Goal: Information Seeking & Learning: Find specific fact

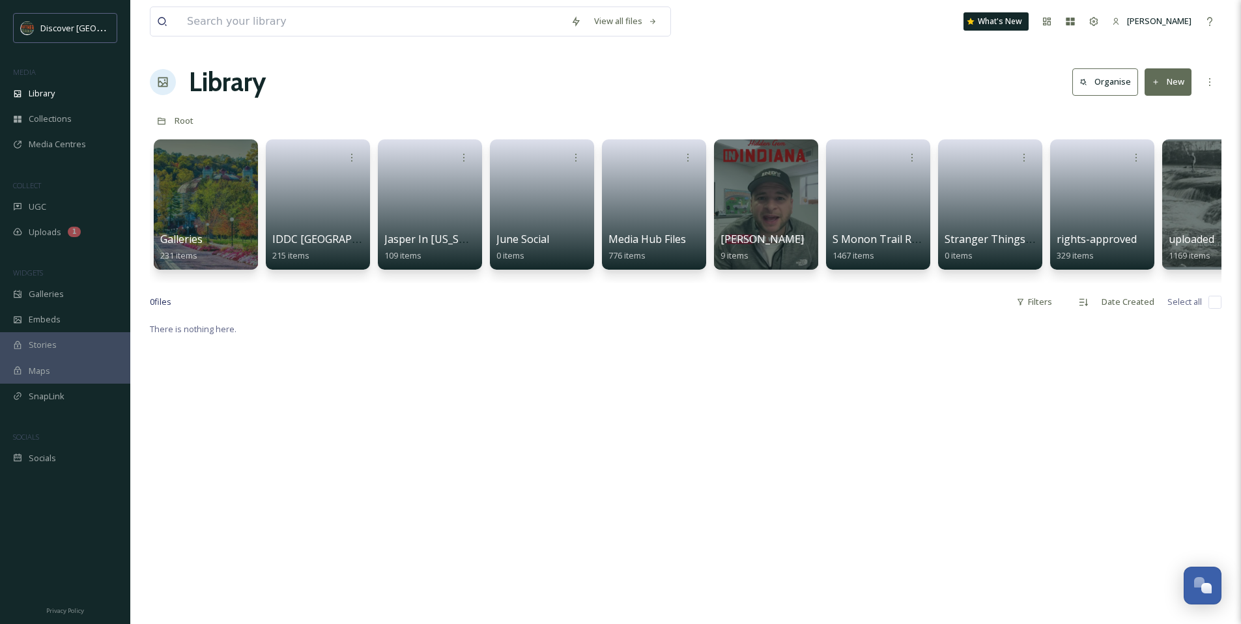
click at [778, 19] on div "View all files What's New [PERSON_NAME]" at bounding box center [685, 21] width 1071 height 43
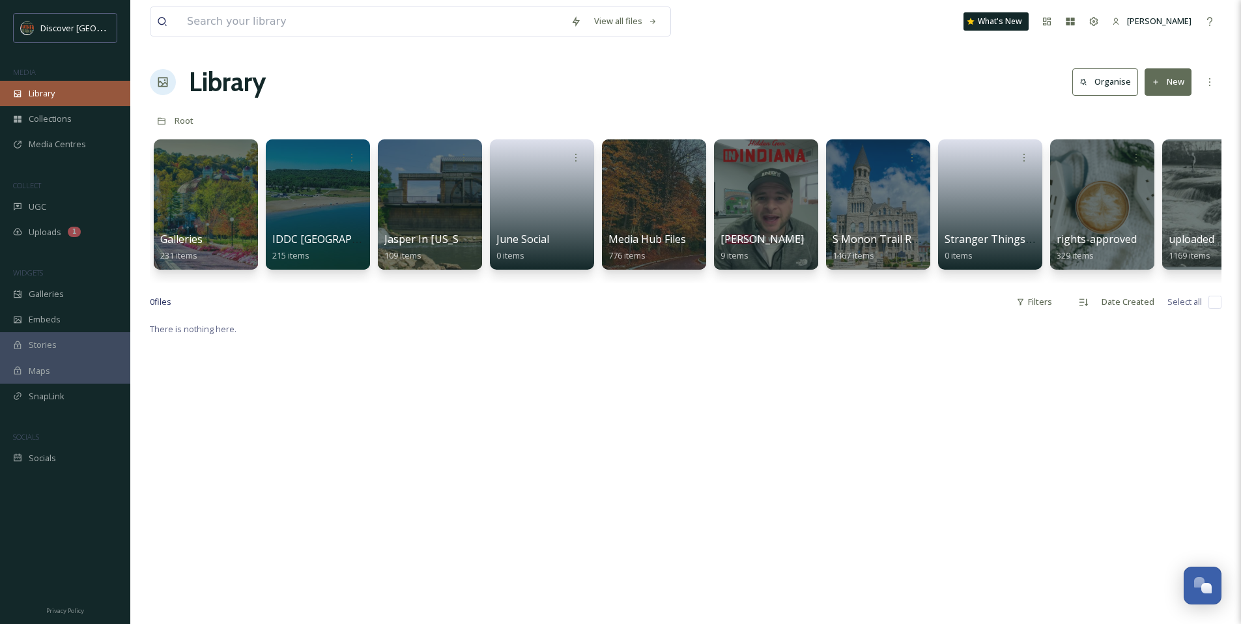
click at [89, 89] on div "Library" at bounding box center [65, 93] width 130 height 25
click at [572, 16] on icon at bounding box center [576, 21] width 10 height 10
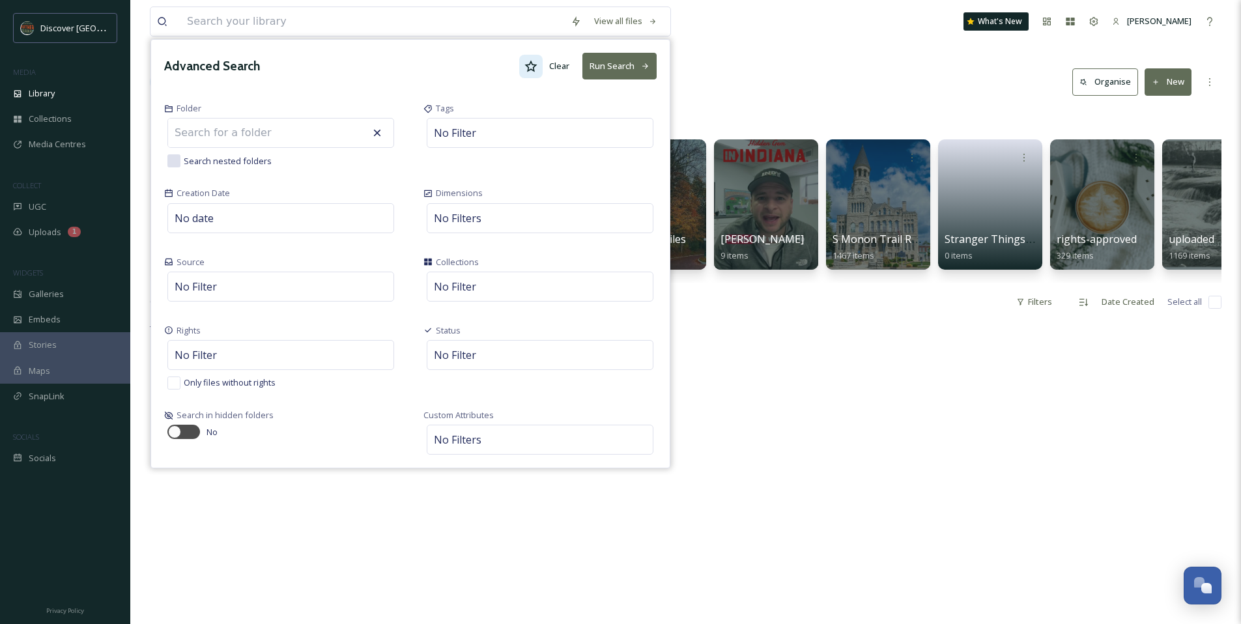
click at [529, 61] on icon at bounding box center [530, 66] width 13 height 13
click at [606, 63] on button "Run Search" at bounding box center [619, 66] width 74 height 27
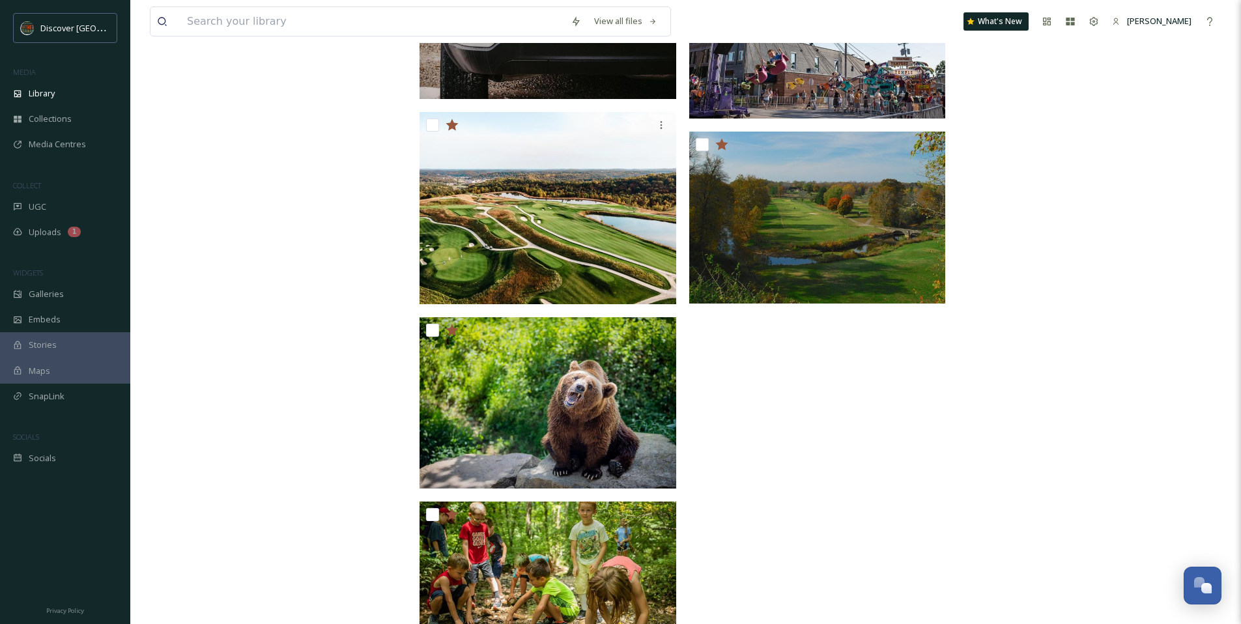
scroll to position [3497, 0]
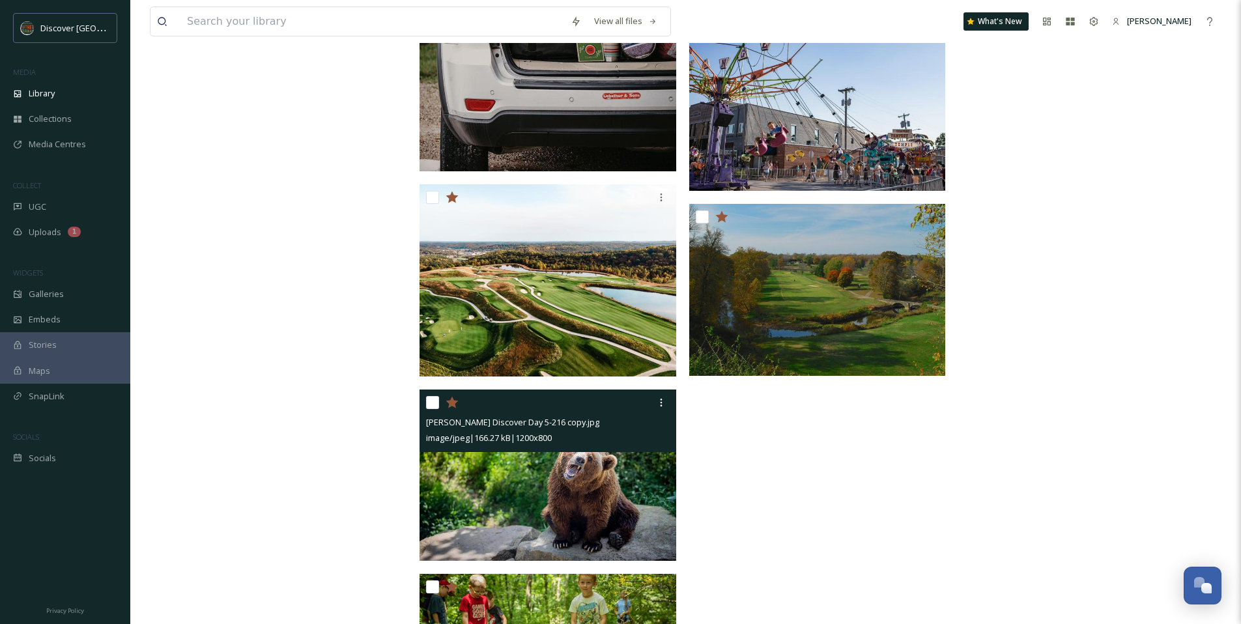
click at [449, 401] on icon at bounding box center [451, 403] width 12 height 12
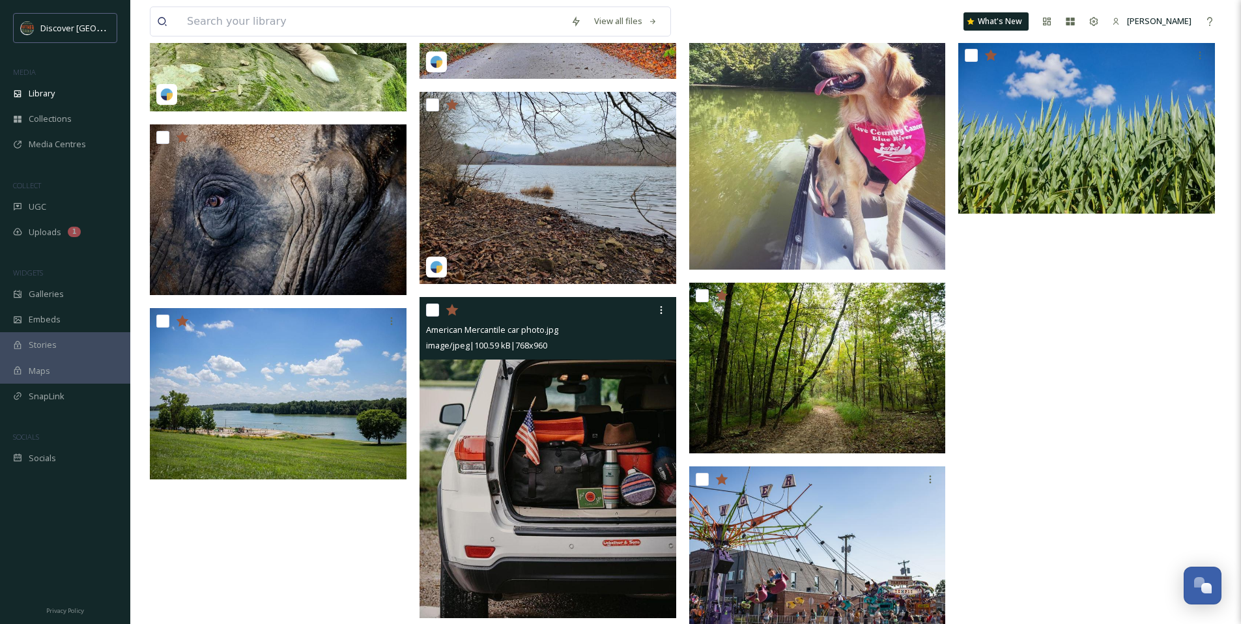
scroll to position [3035, 0]
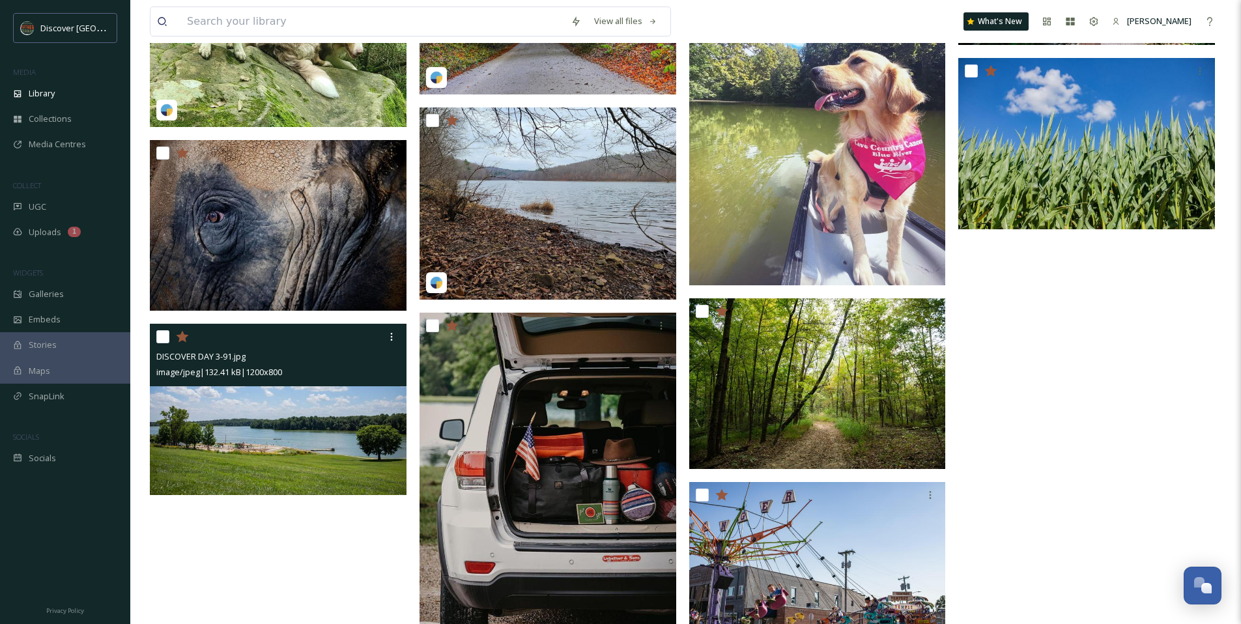
click at [182, 338] on icon at bounding box center [182, 337] width 12 height 12
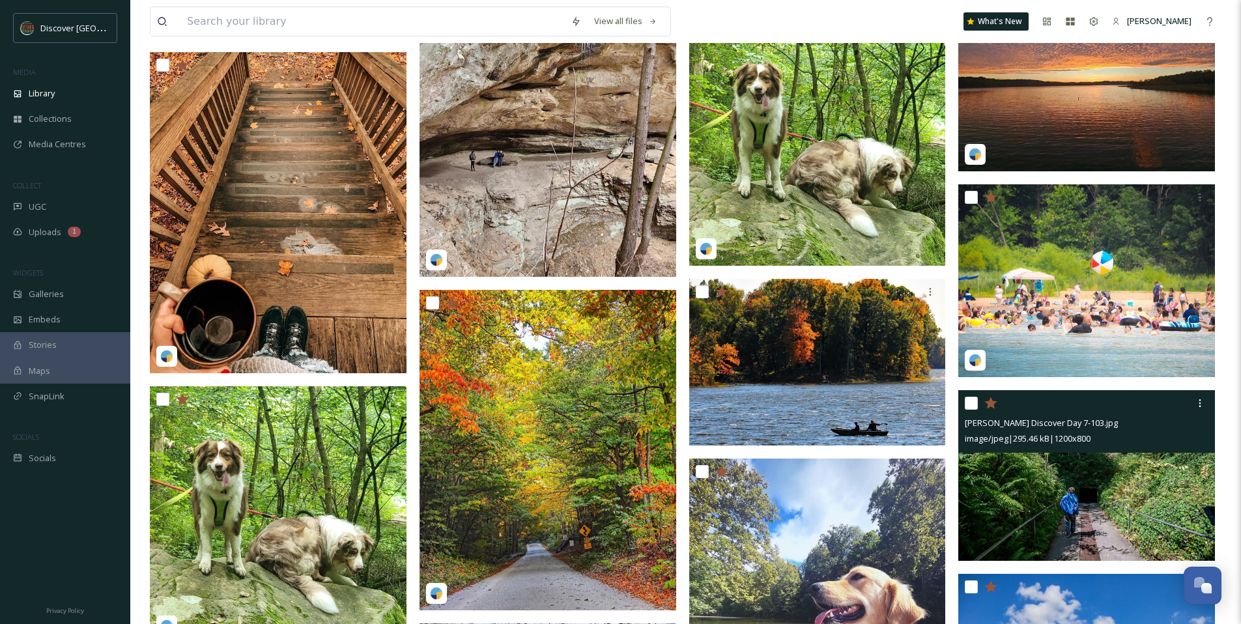
scroll to position [2519, 0]
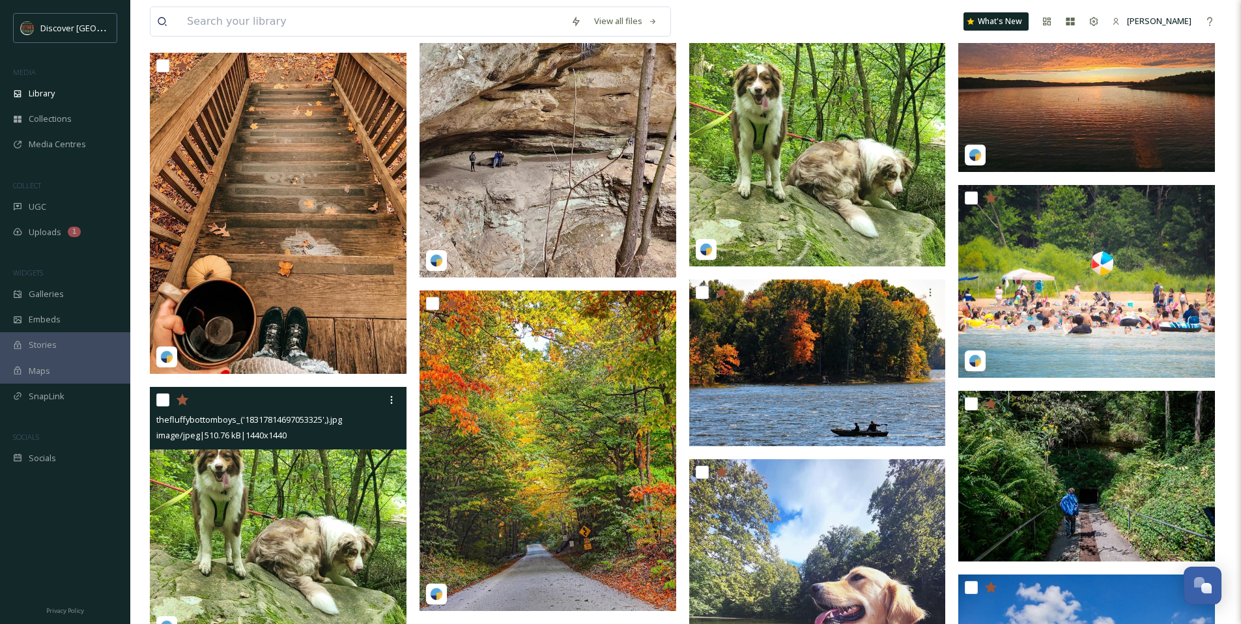
click at [180, 401] on icon at bounding box center [182, 399] width 12 height 12
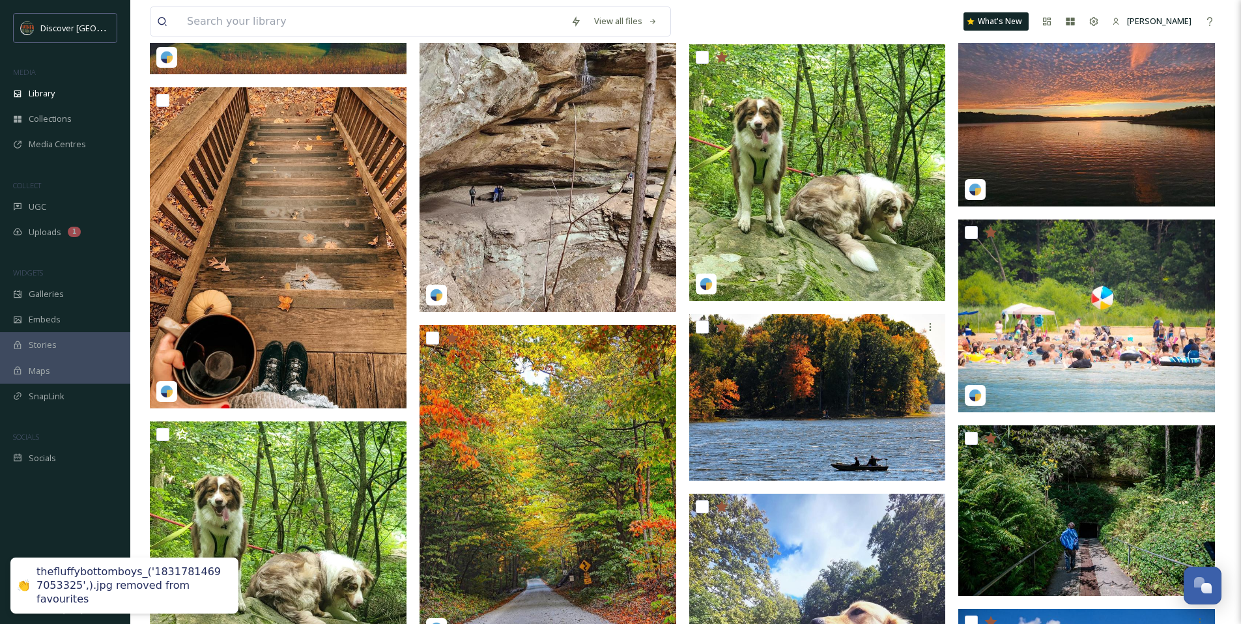
scroll to position [2349, 0]
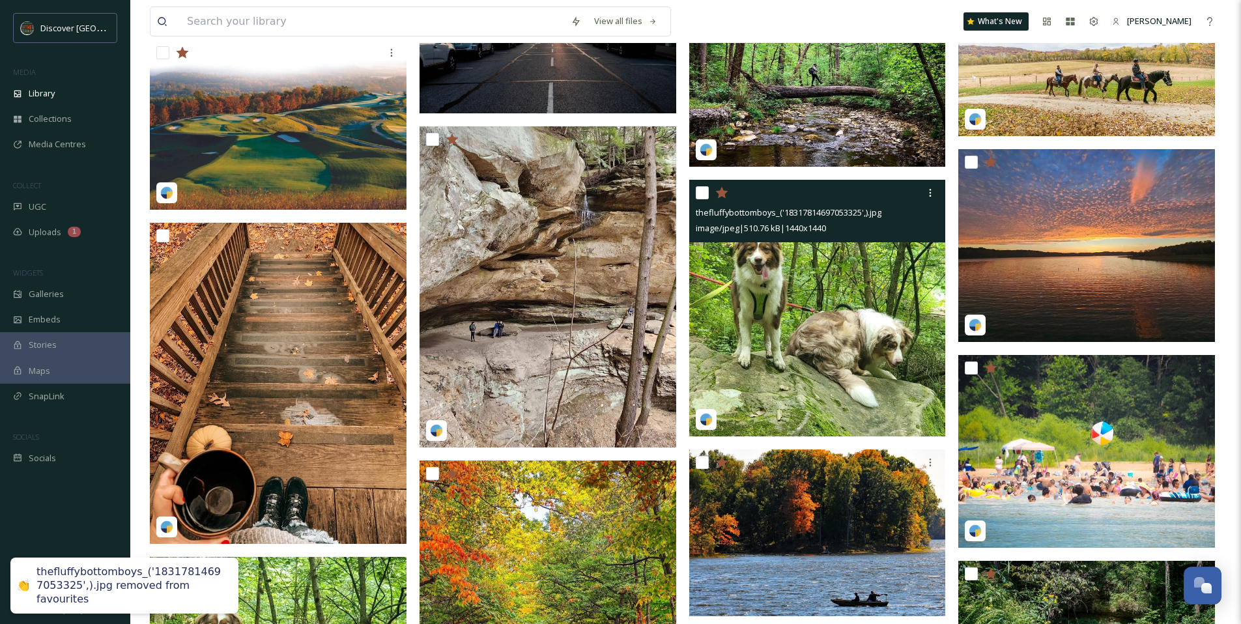
click at [722, 193] on icon at bounding box center [721, 192] width 12 height 12
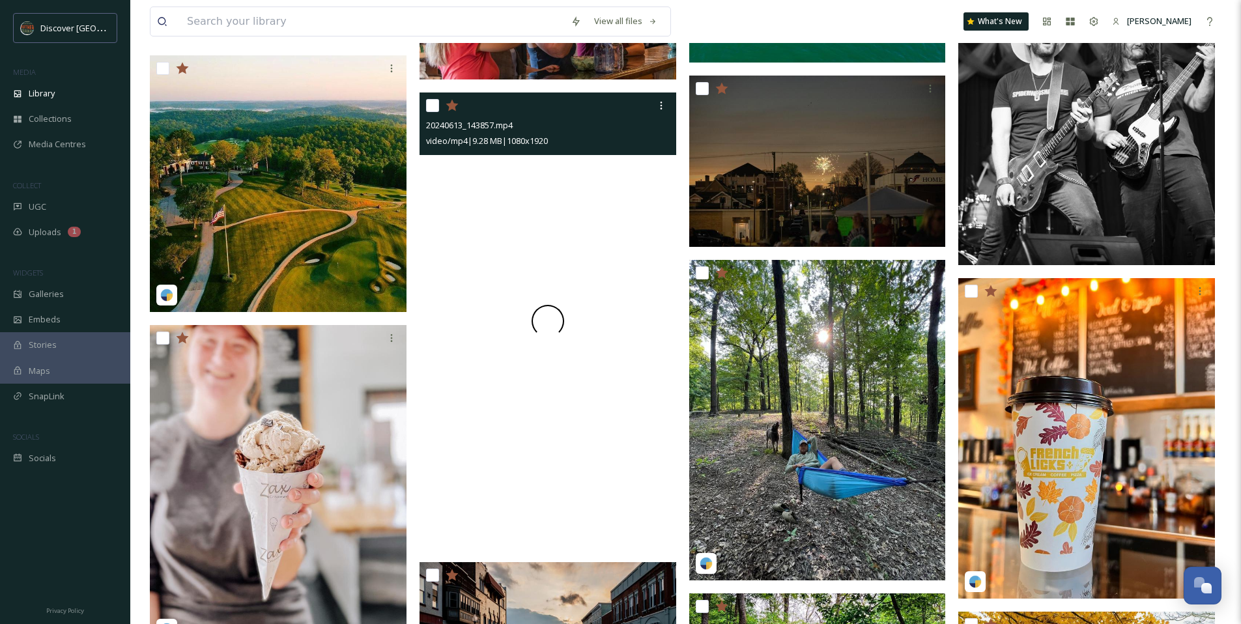
scroll to position [1722, 0]
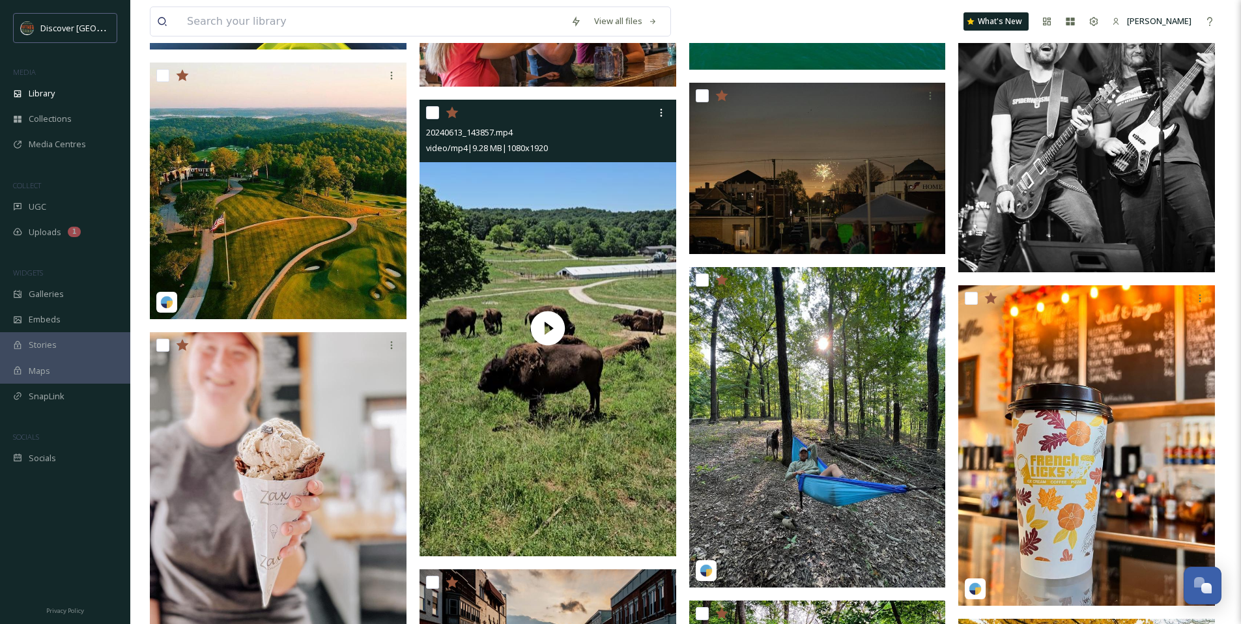
click at [454, 115] on icon at bounding box center [451, 113] width 12 height 12
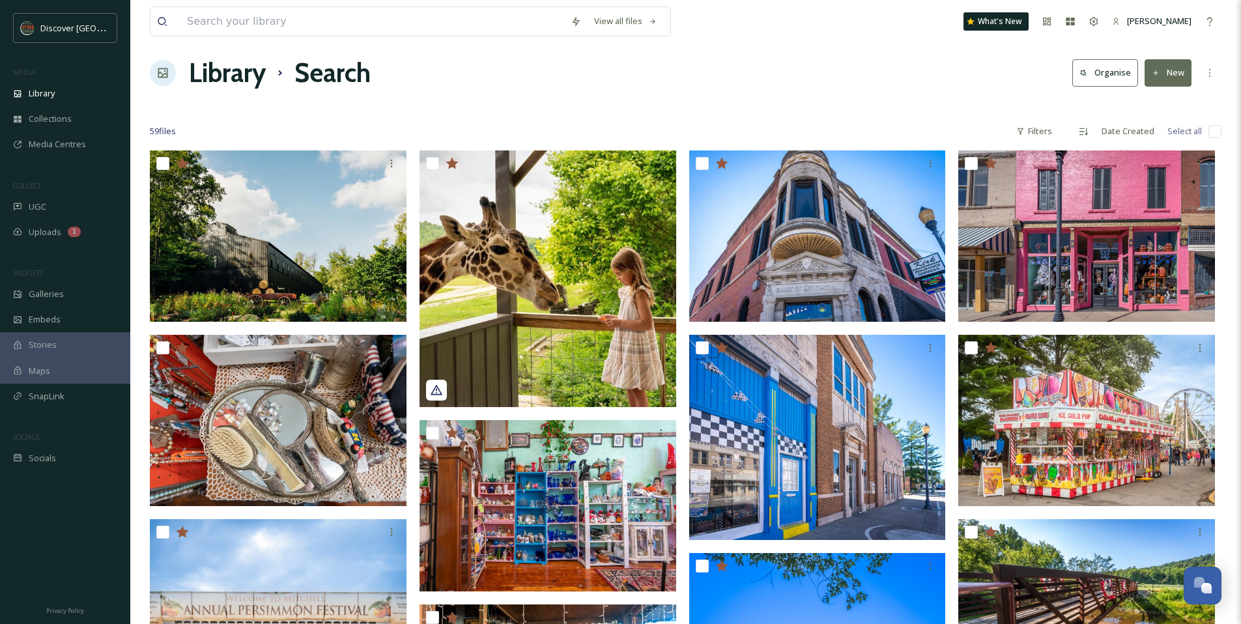
scroll to position [0, 0]
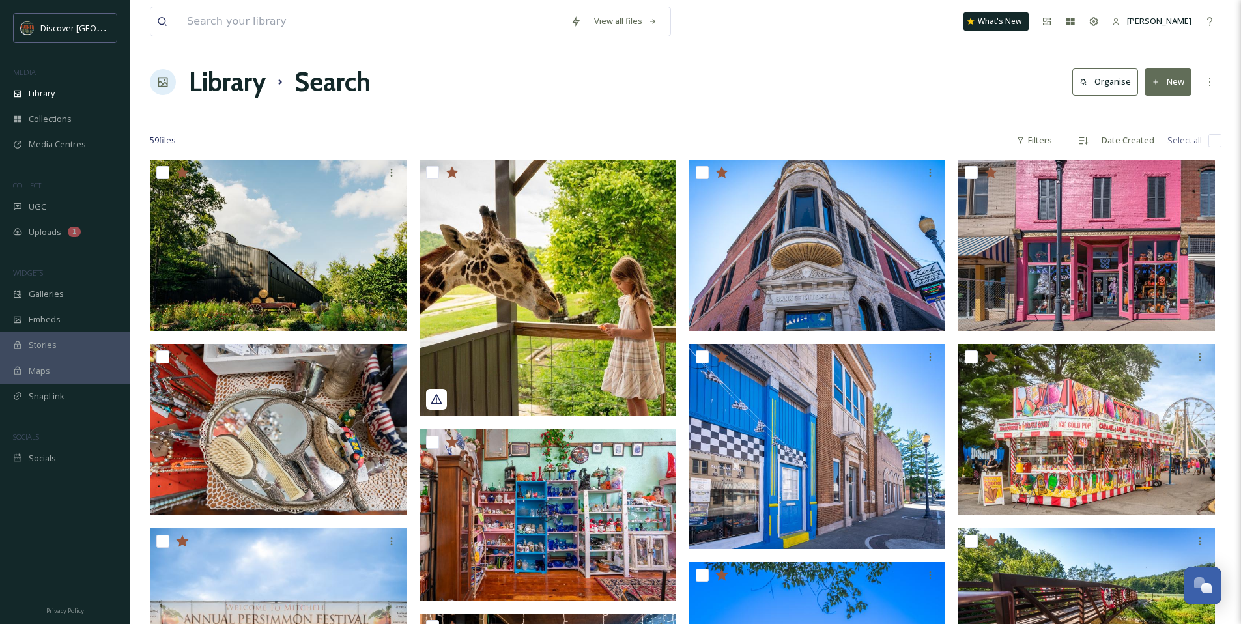
click at [681, 100] on div "Library Search Organise New" at bounding box center [685, 82] width 1071 height 39
click at [311, 27] on input at bounding box center [372, 21] width 384 height 29
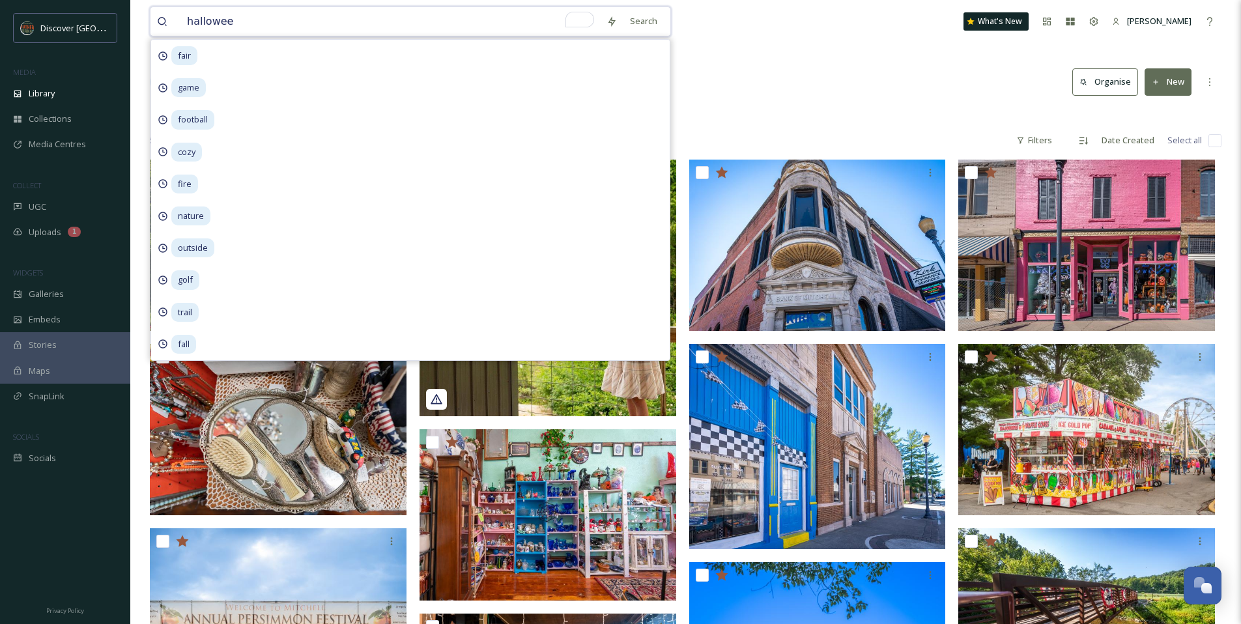
type input "halloween"
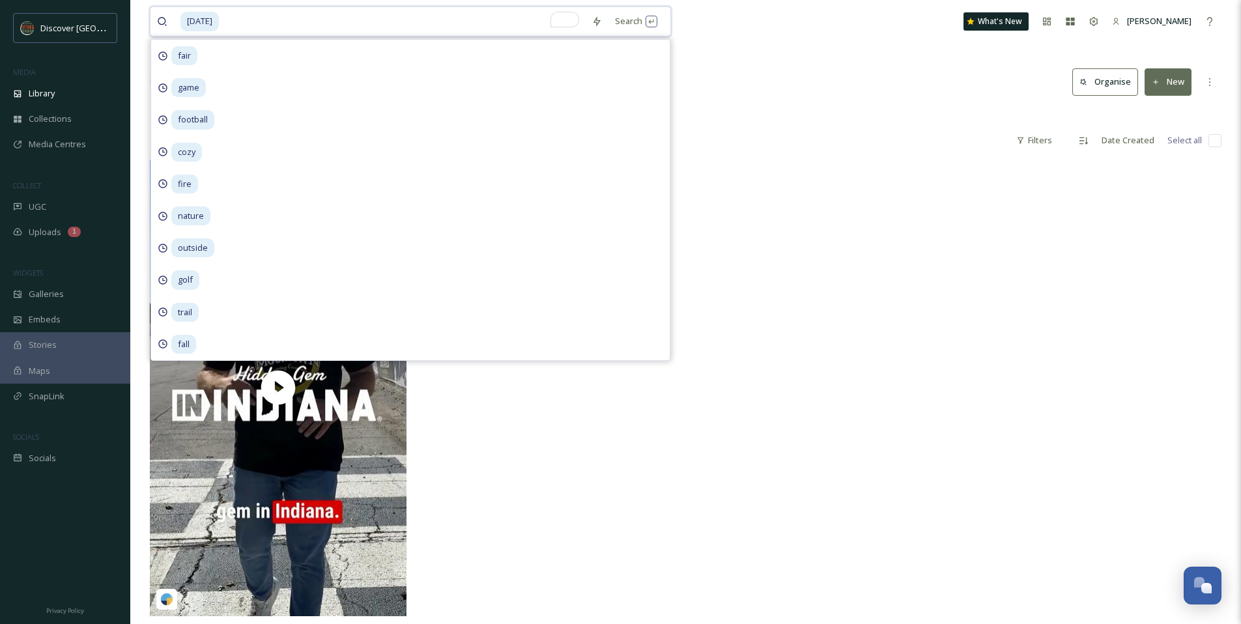
click at [259, 32] on input "To enrich screen reader interactions, please activate Accessibility in Grammarl…" at bounding box center [402, 21] width 365 height 29
type input "h"
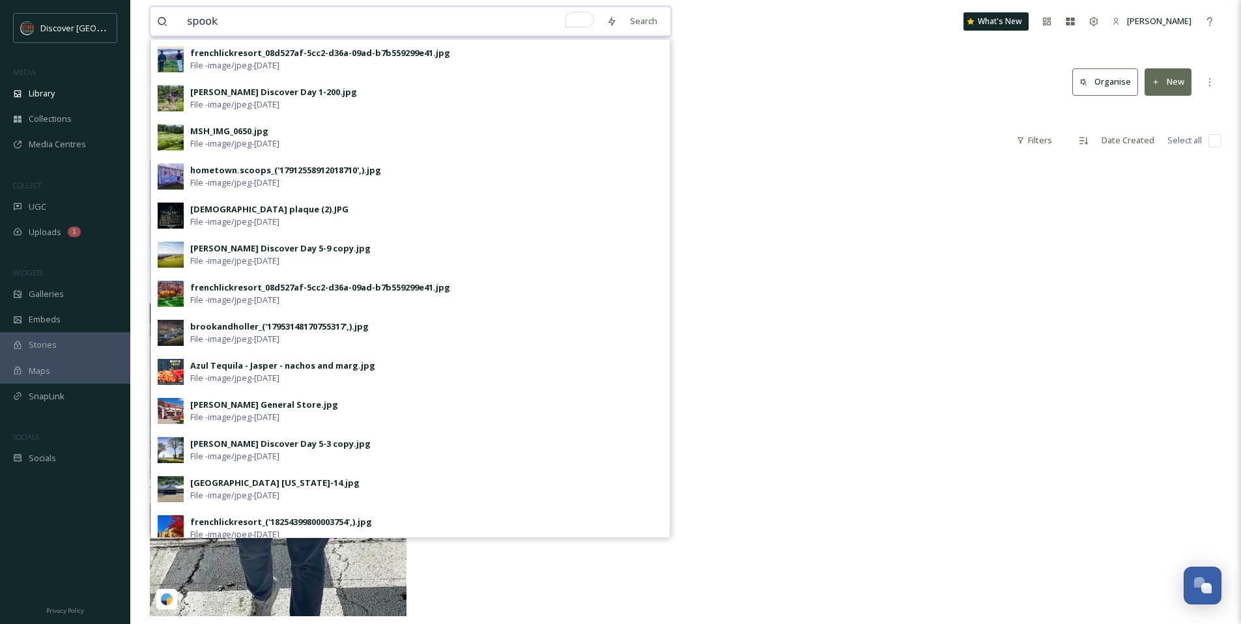
type input "spooky"
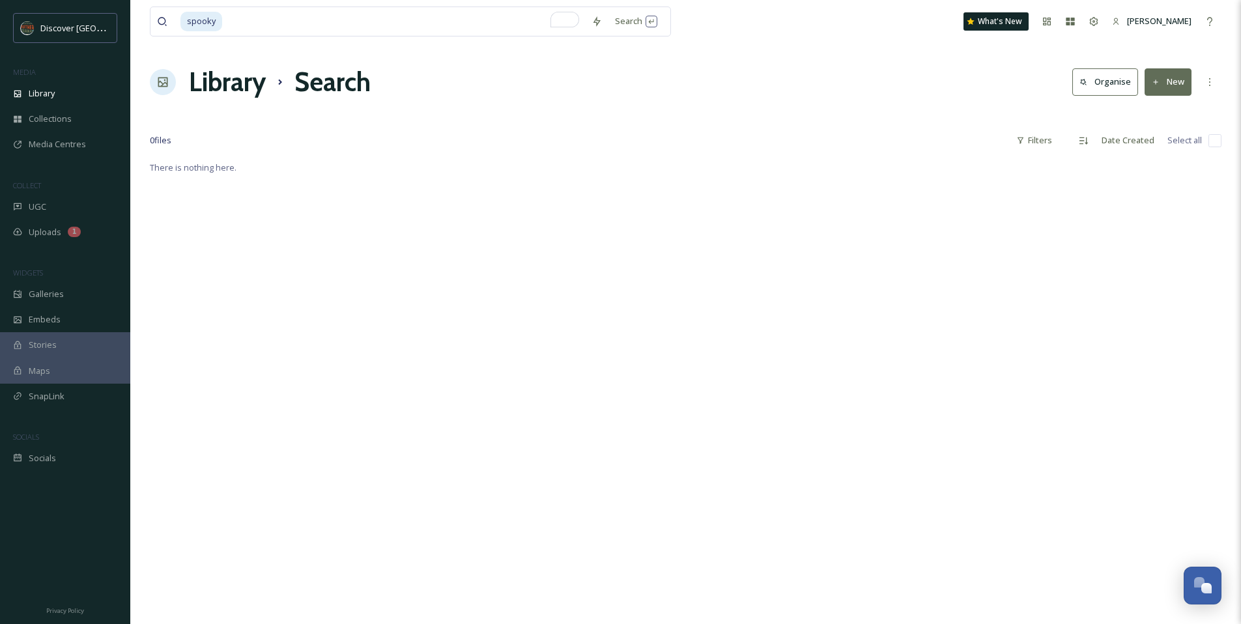
click at [758, 44] on div "spooky Search What's New Allie Olsen Library Search Organise New Your Selection…" at bounding box center [685, 391] width 1110 height 783
click at [57, 93] on div "Library" at bounding box center [65, 93] width 130 height 25
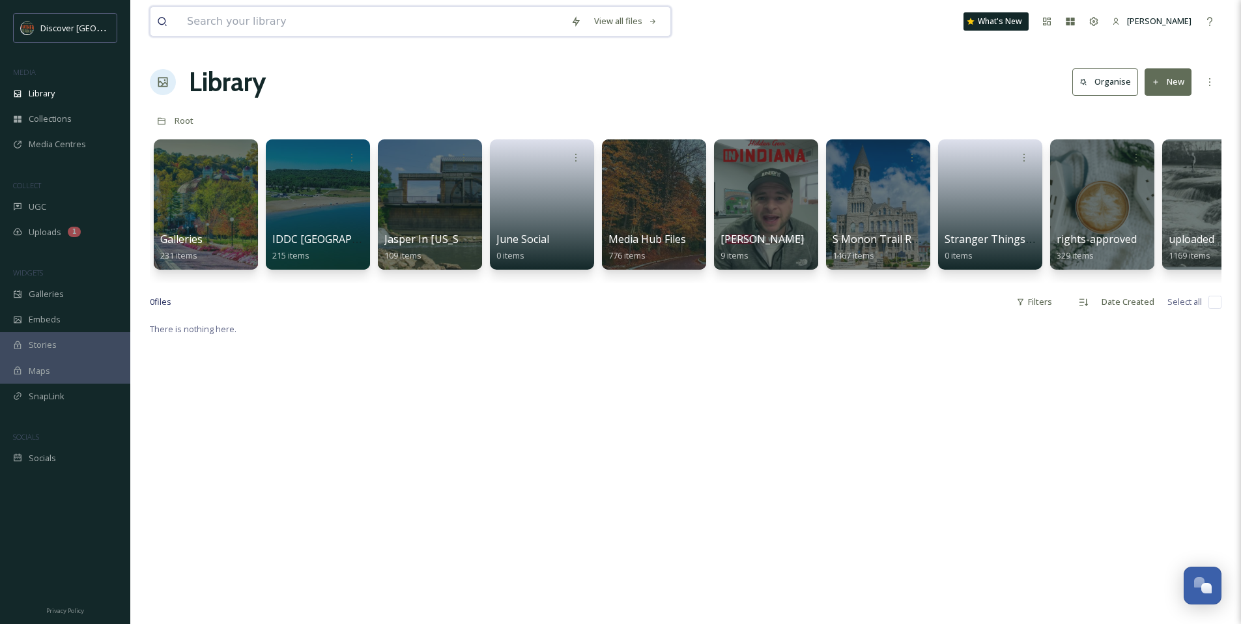
click at [250, 20] on input at bounding box center [372, 21] width 384 height 29
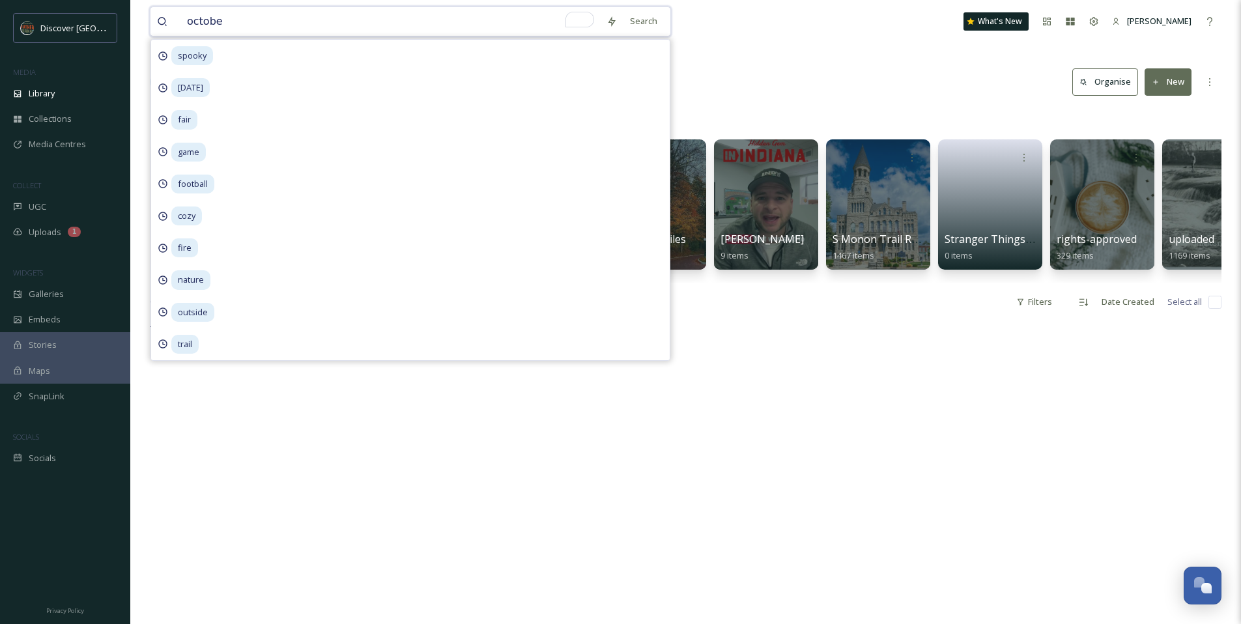
type input "october"
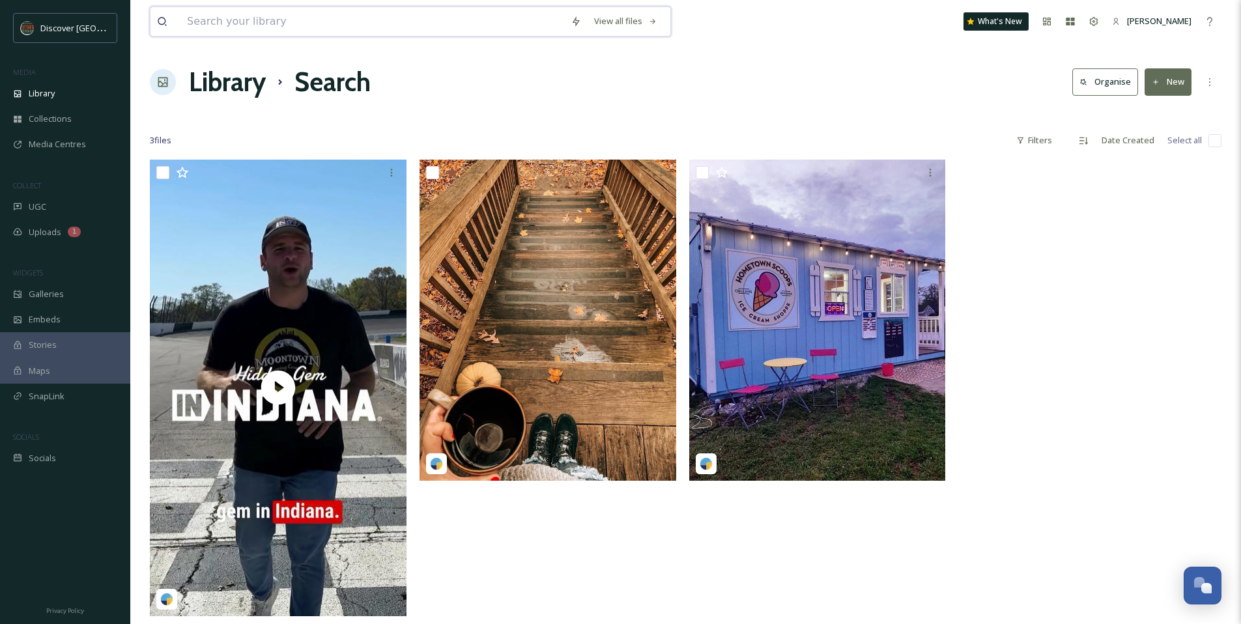
click at [277, 21] on input at bounding box center [372, 21] width 384 height 29
type input "a"
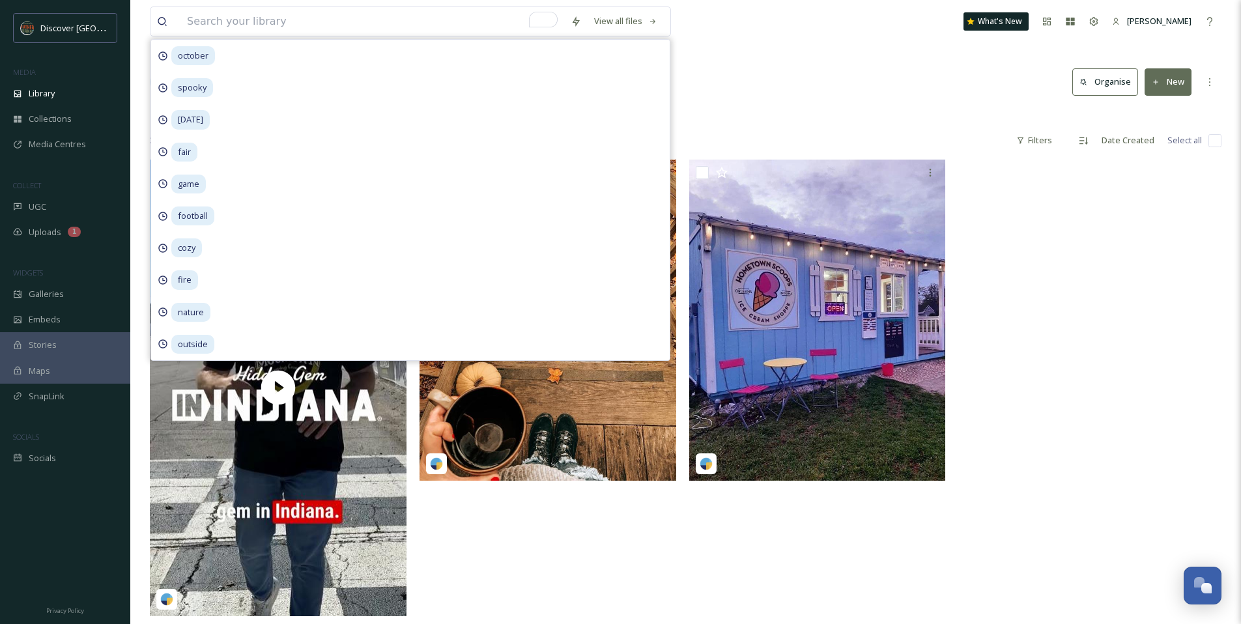
click at [931, 89] on div "Library Search Organise New" at bounding box center [685, 82] width 1071 height 39
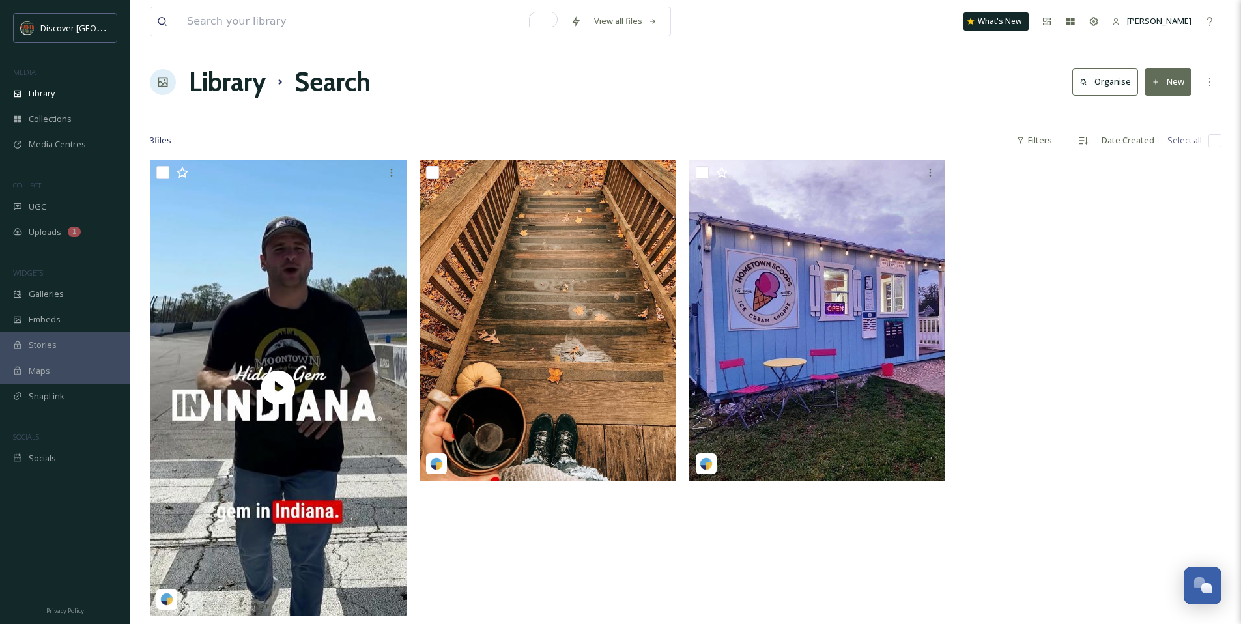
click at [507, 91] on div "Library Search Organise New" at bounding box center [685, 82] width 1071 height 39
click at [276, 21] on input "To enrich screen reader interactions, please activate Accessibility in Grammarl…" at bounding box center [372, 21] width 384 height 29
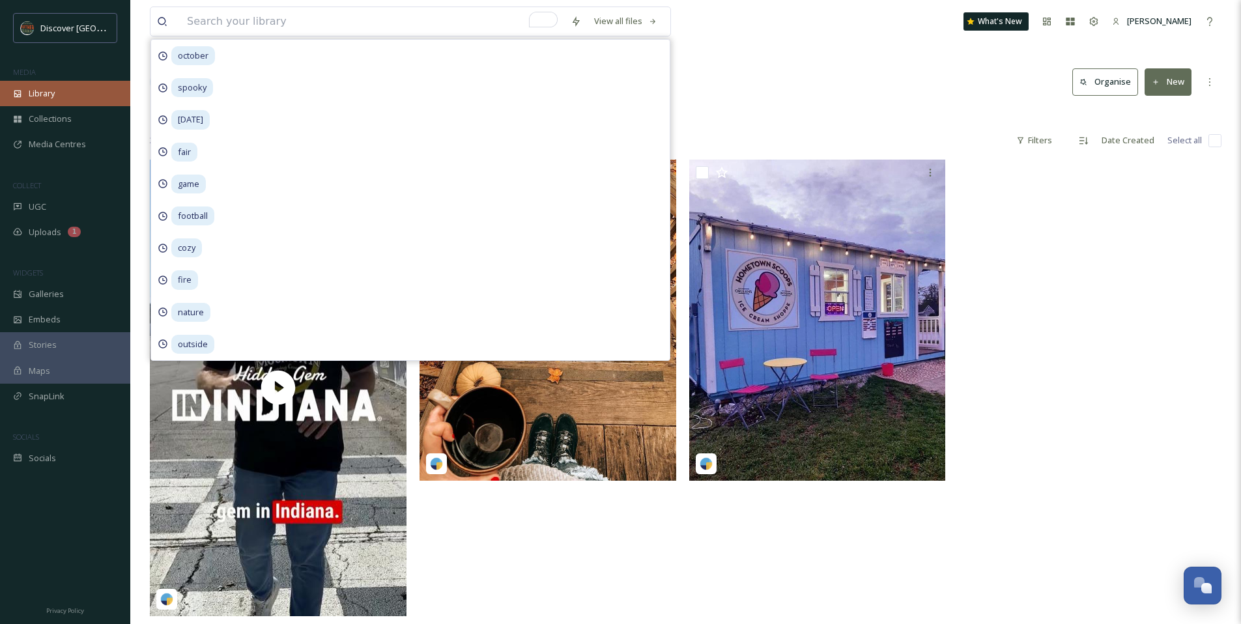
click at [89, 100] on div "Library" at bounding box center [65, 93] width 130 height 25
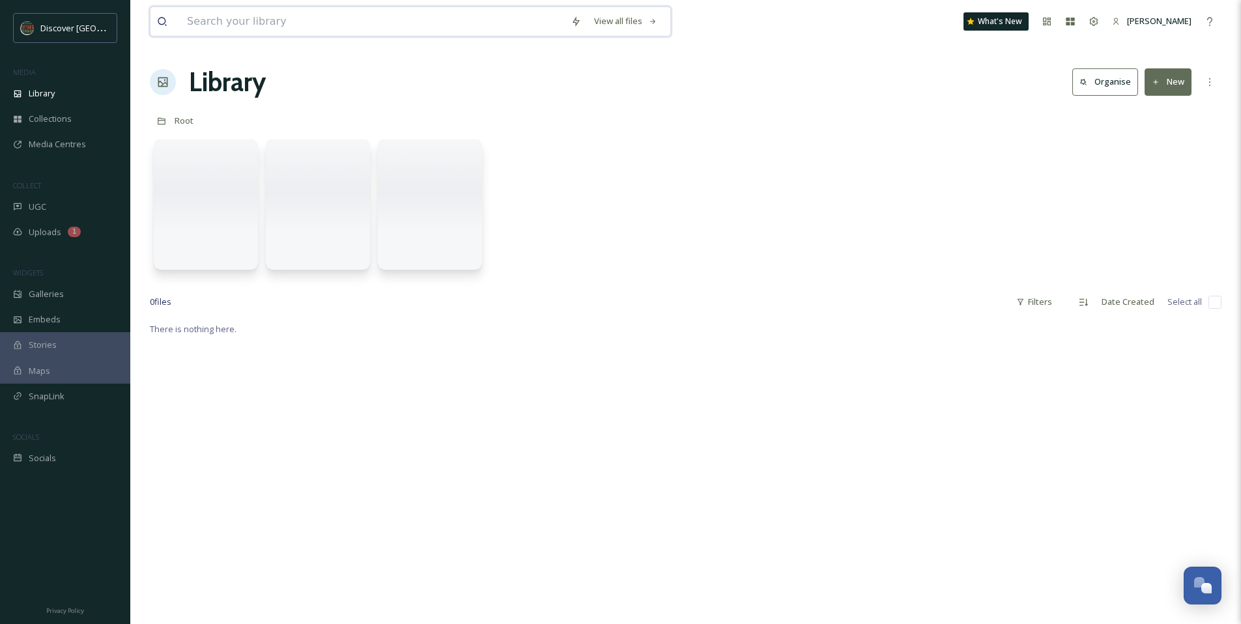
click at [290, 21] on input at bounding box center [372, 21] width 384 height 29
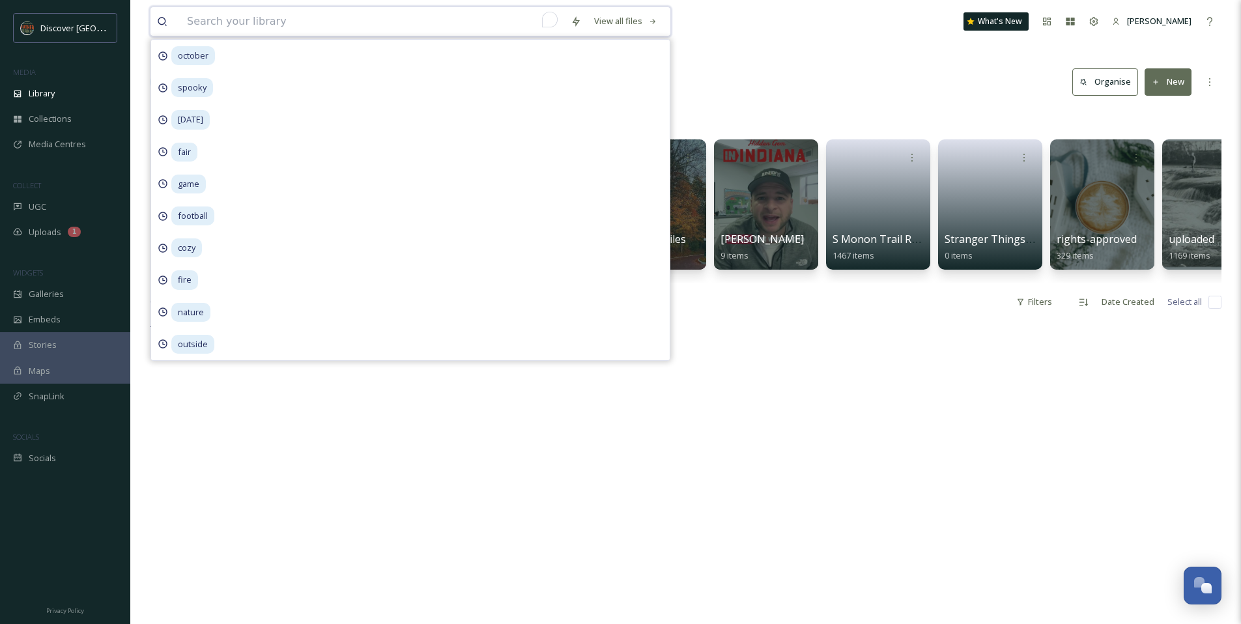
paste input "Hindostan"
type input "Hindostan"
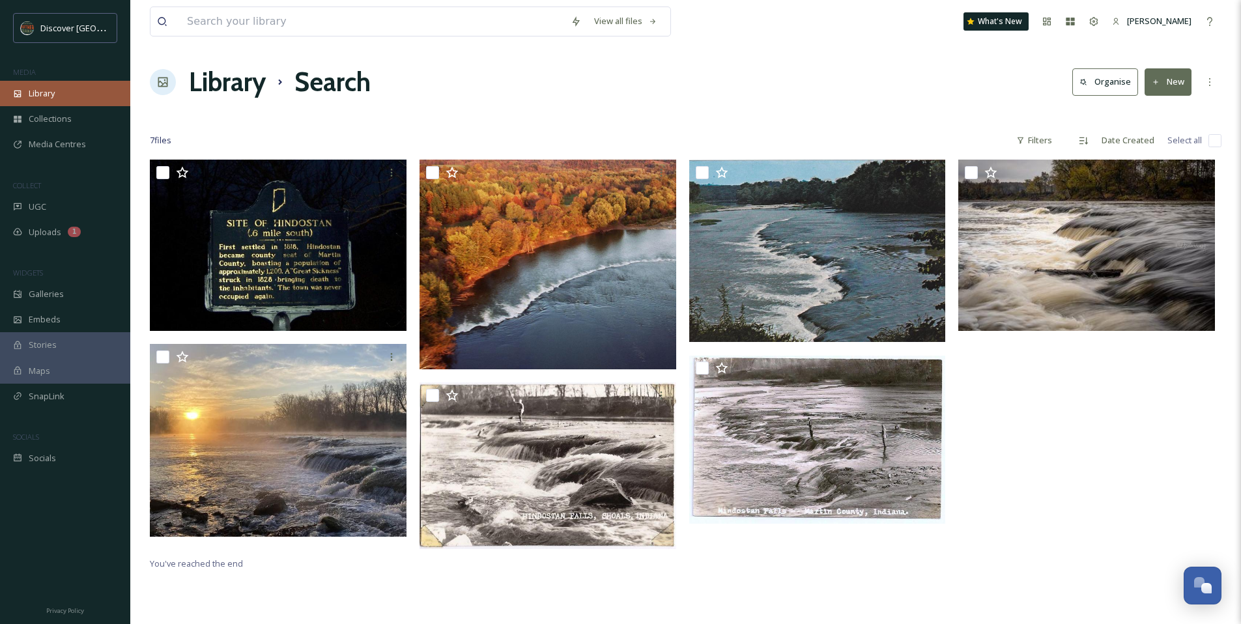
click at [64, 96] on div "Library" at bounding box center [65, 93] width 130 height 25
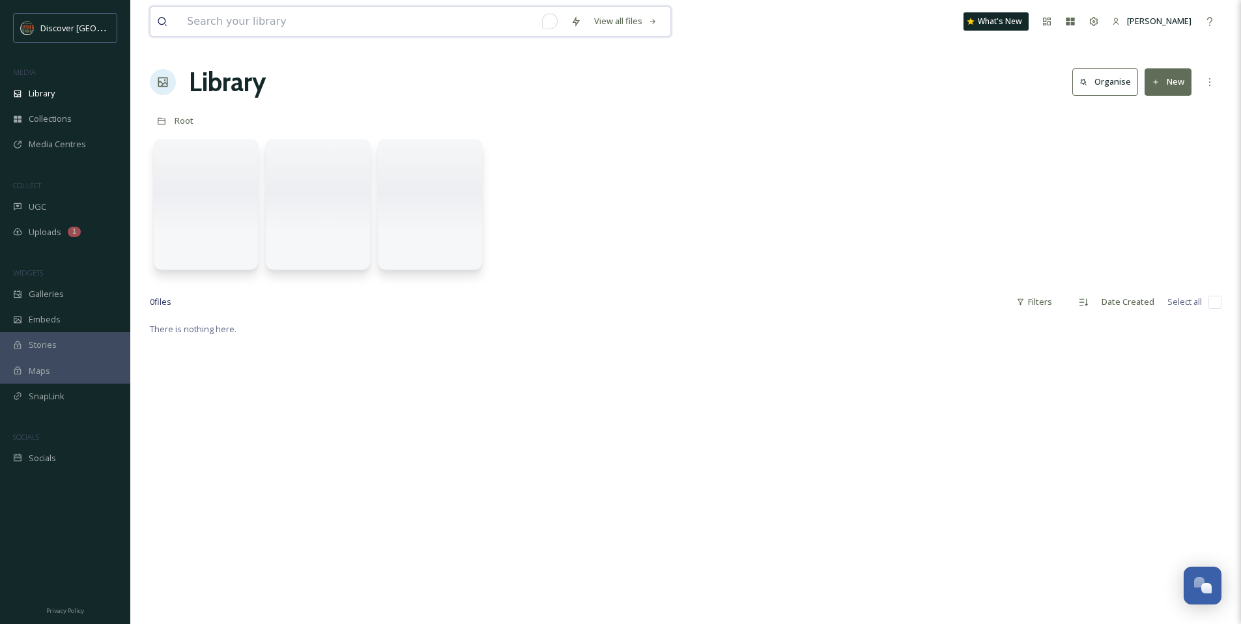
click at [233, 19] on input "To enrich screen reader interactions, please activate Accessibility in Grammarl…" at bounding box center [372, 21] width 384 height 29
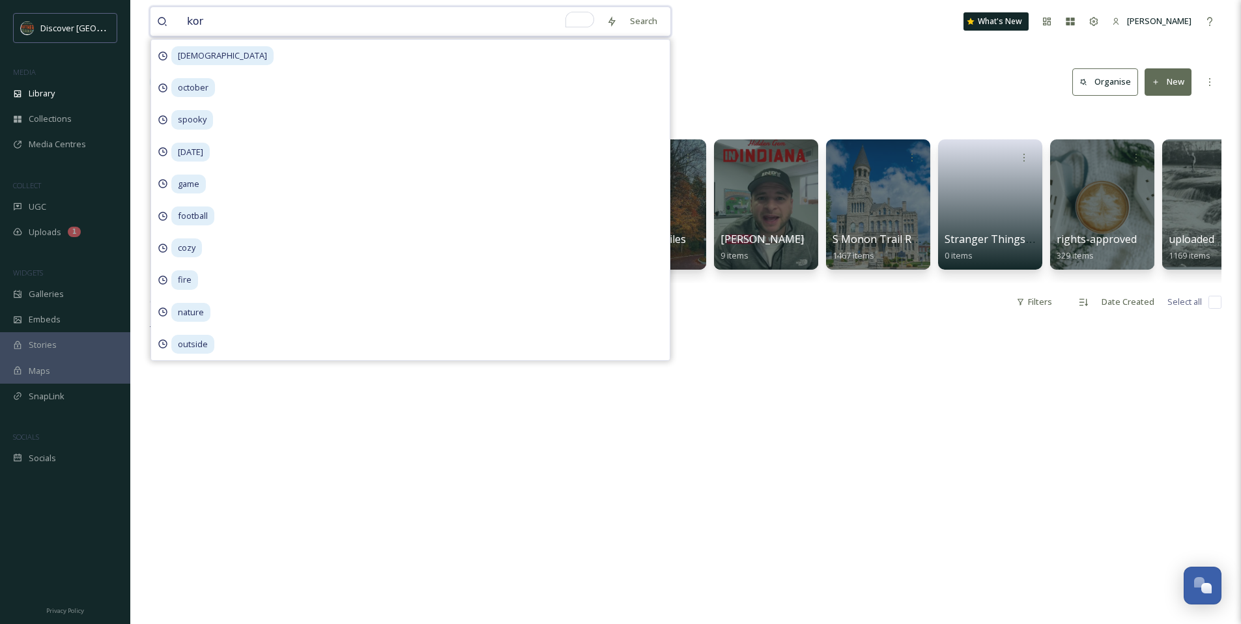
type input "korn"
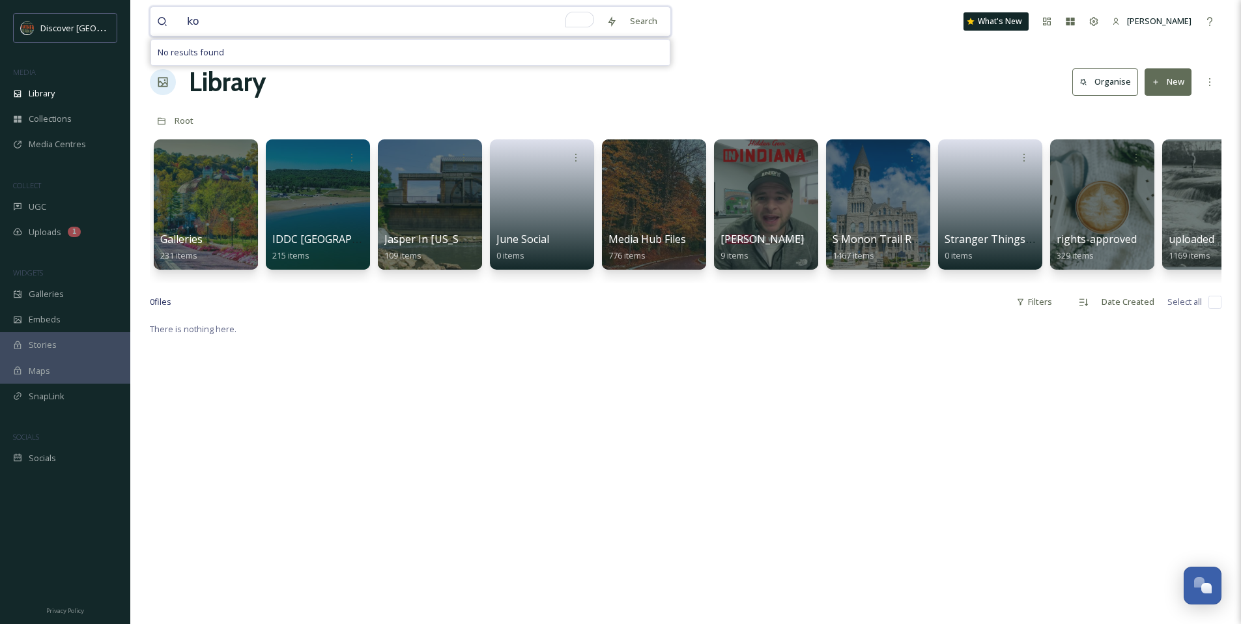
type input "k"
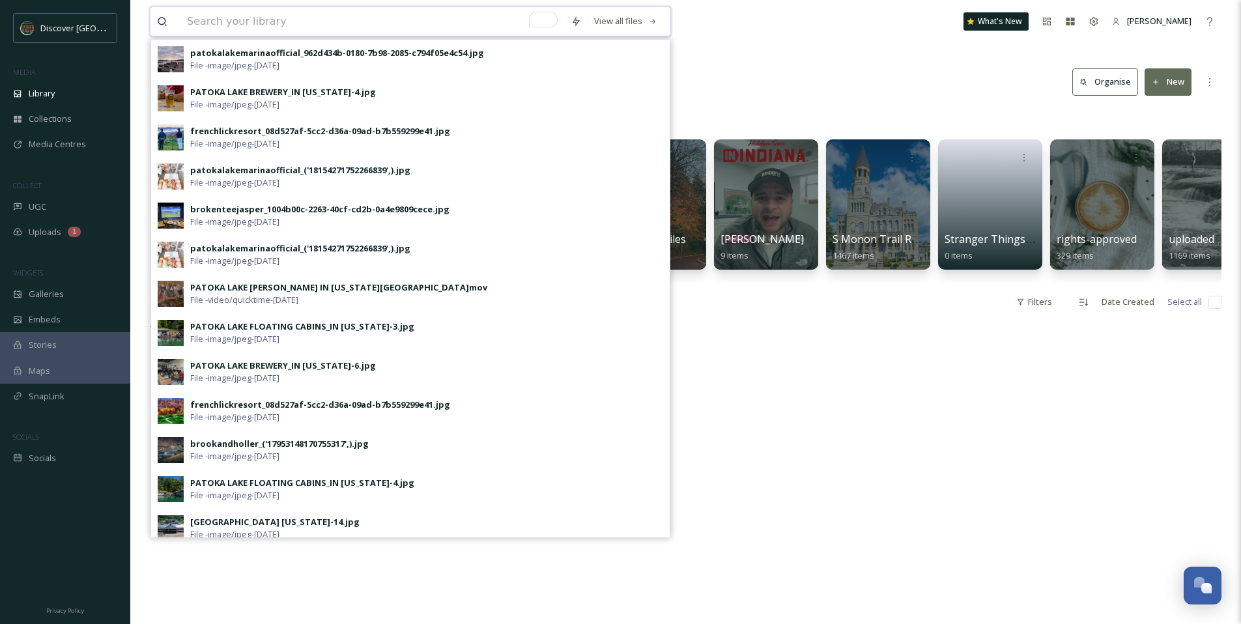
click at [385, 23] on input "To enrich screen reader interactions, please activate Accessibility in Grammarl…" at bounding box center [372, 21] width 384 height 29
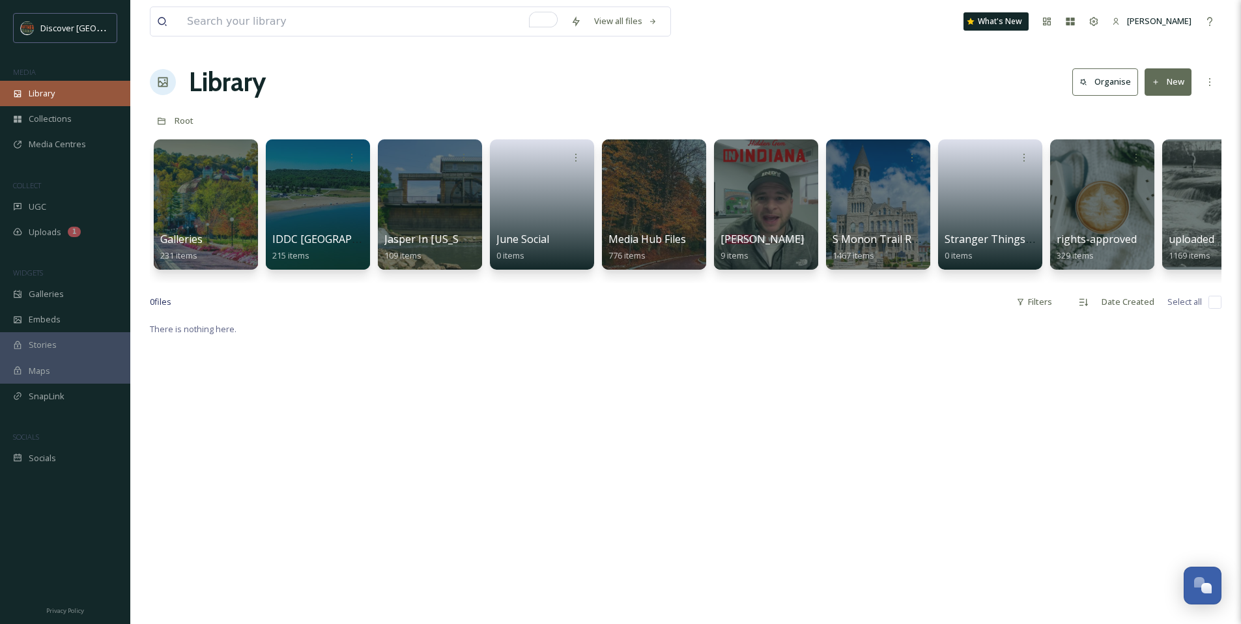
click at [69, 90] on div "Library" at bounding box center [65, 93] width 130 height 25
click at [341, 29] on input "To enrich screen reader interactions, please activate Accessibility in Grammarl…" at bounding box center [372, 21] width 384 height 29
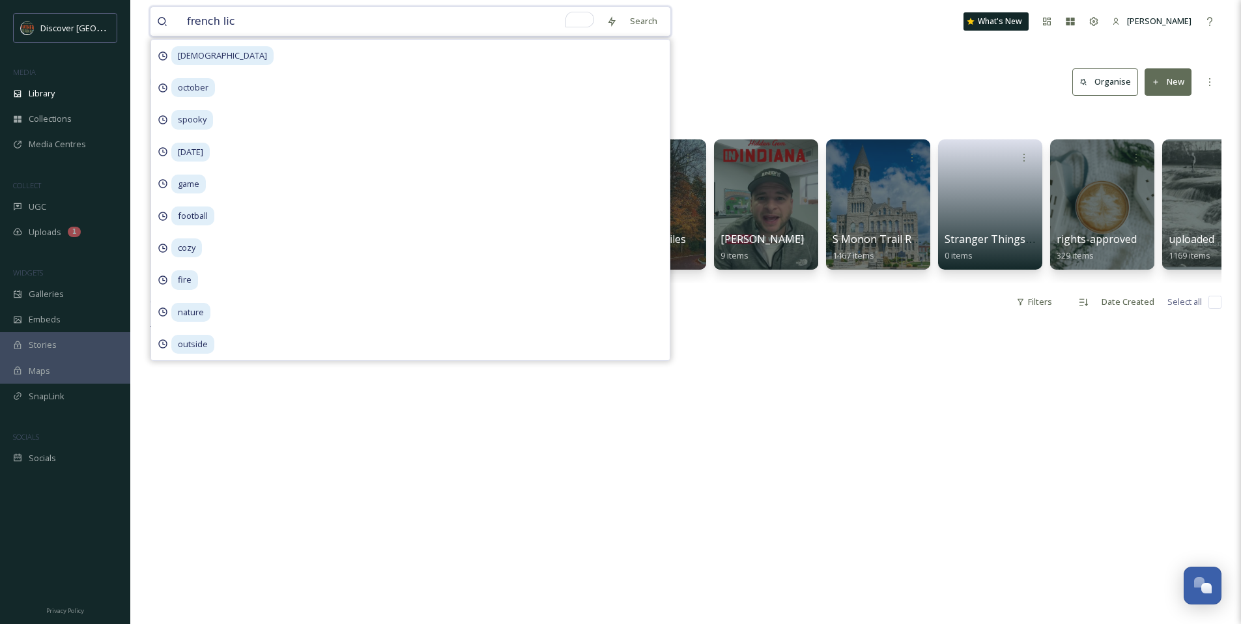
type input "french lick"
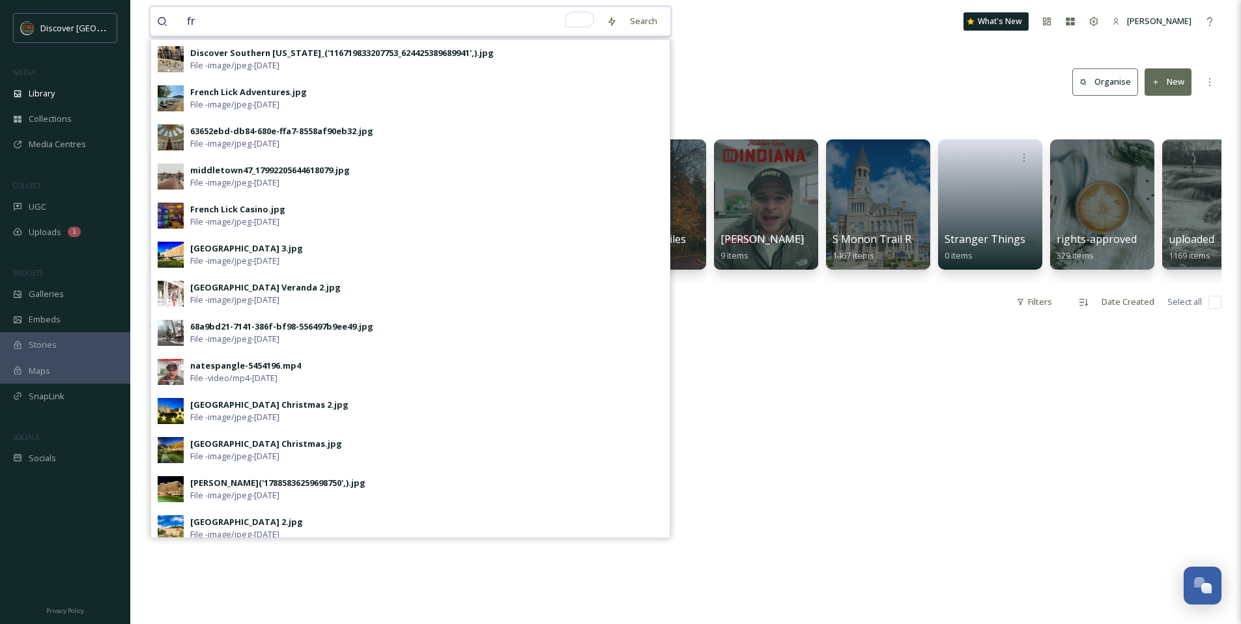
type input "f"
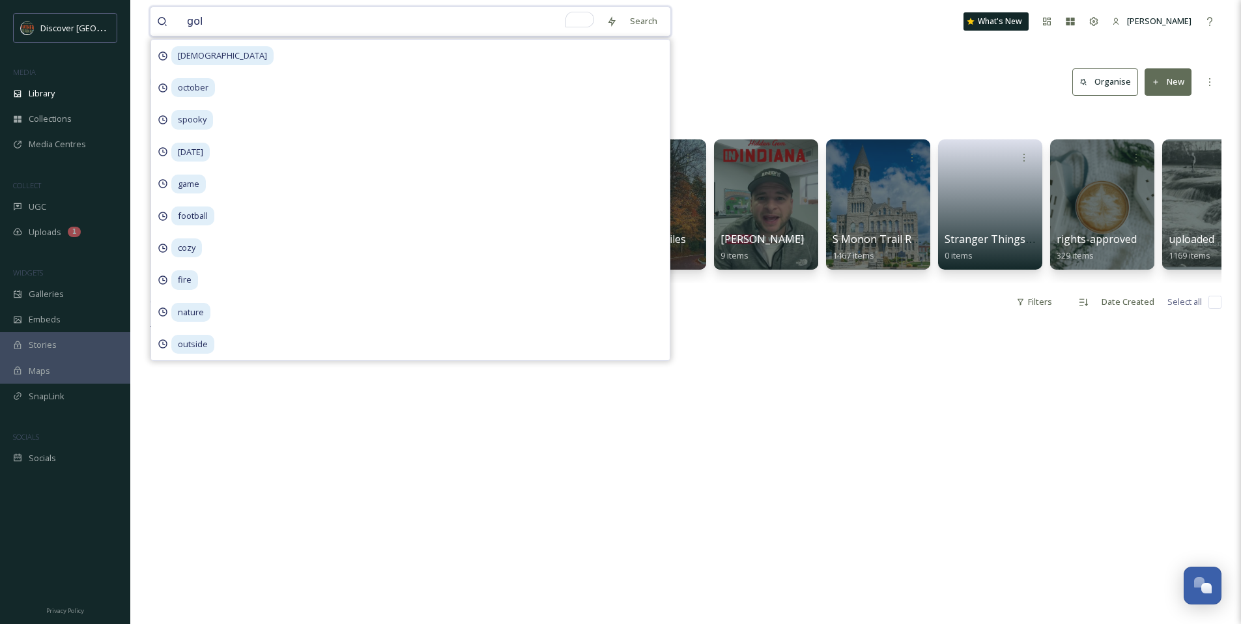
type input "golf"
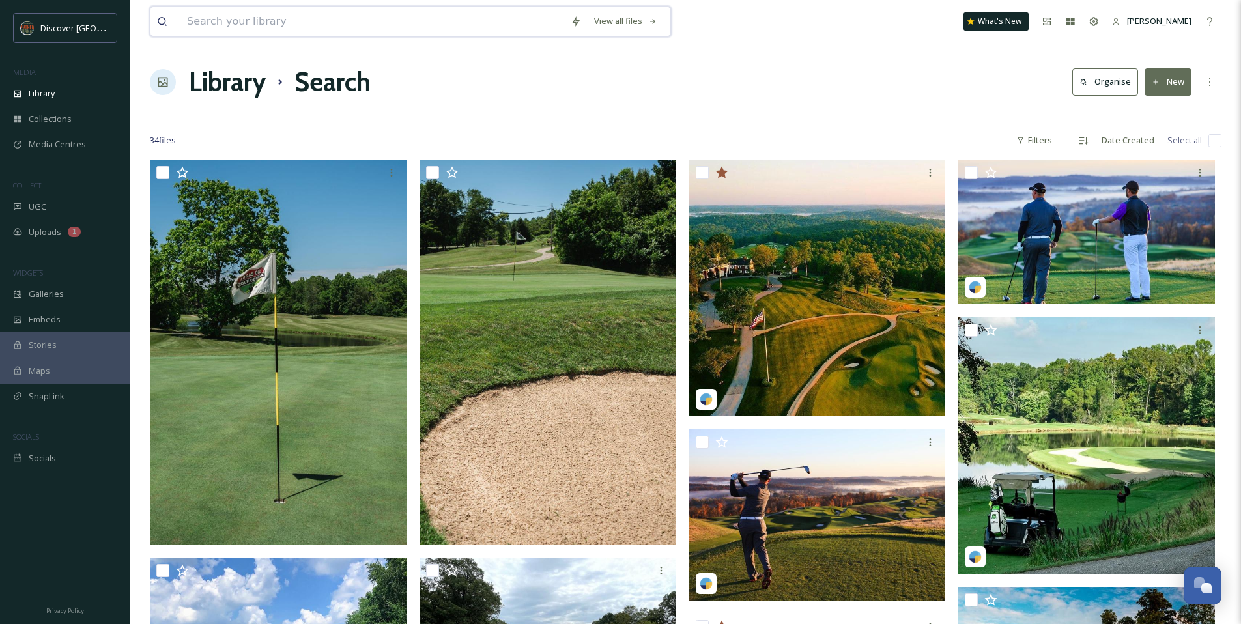
click at [260, 29] on input at bounding box center [372, 21] width 384 height 29
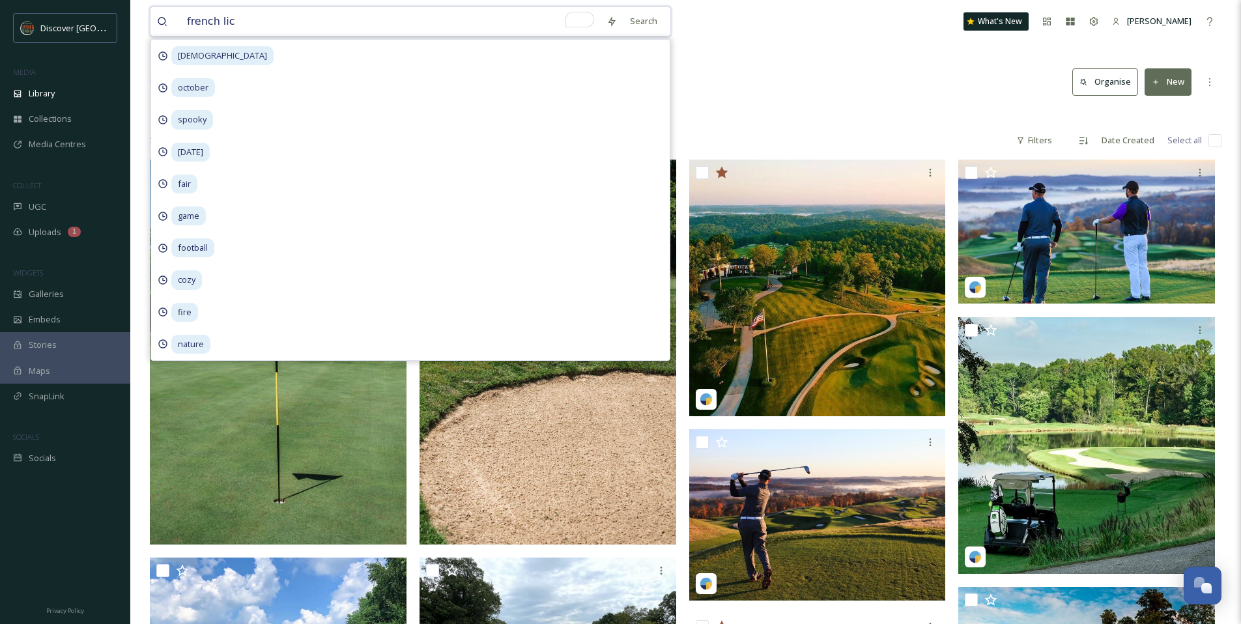
type input "french lick"
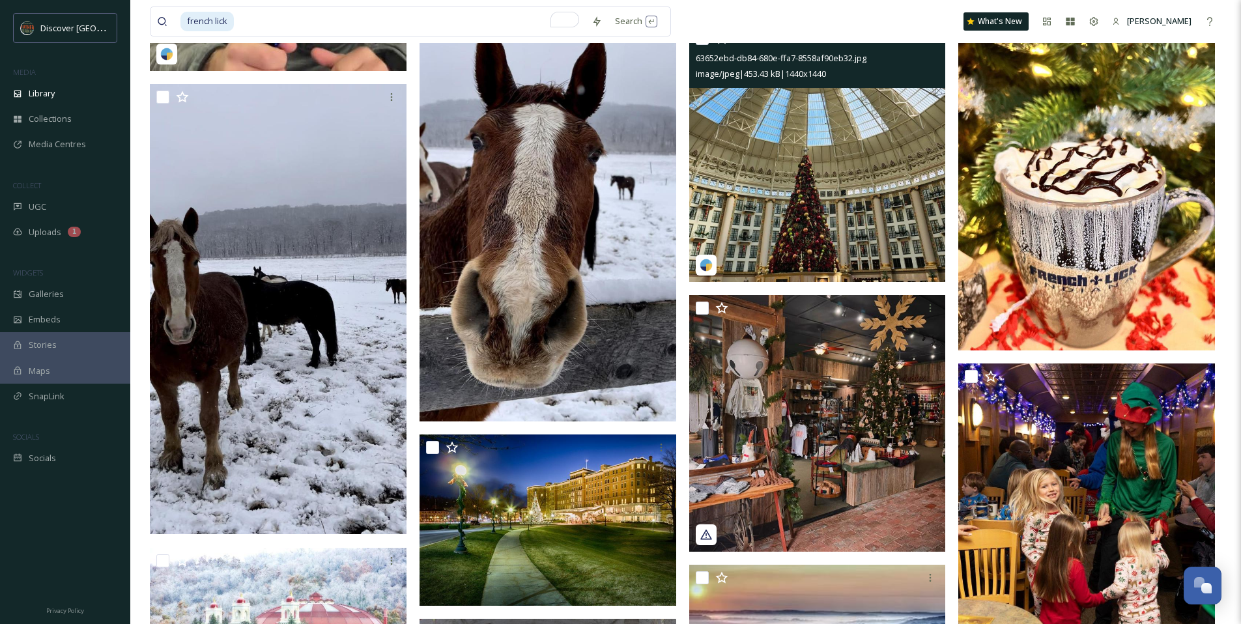
scroll to position [566, 0]
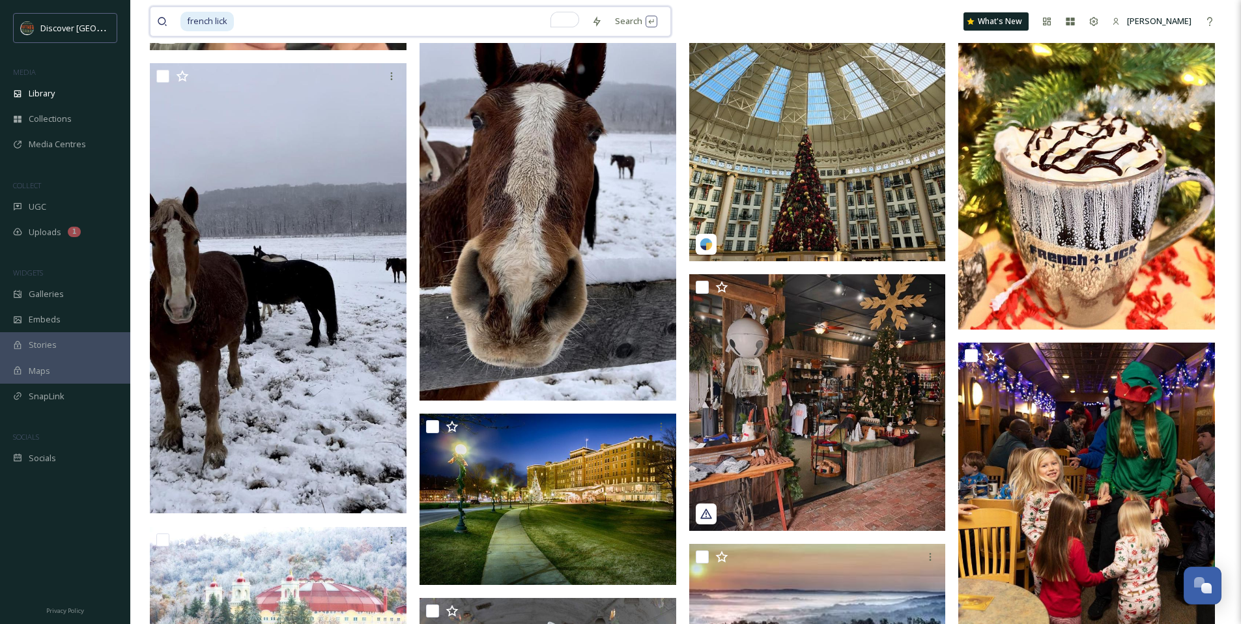
click at [309, 23] on input "To enrich screen reader interactions, please activate Accessibility in Grammarl…" at bounding box center [410, 21] width 350 height 29
type input "golf"
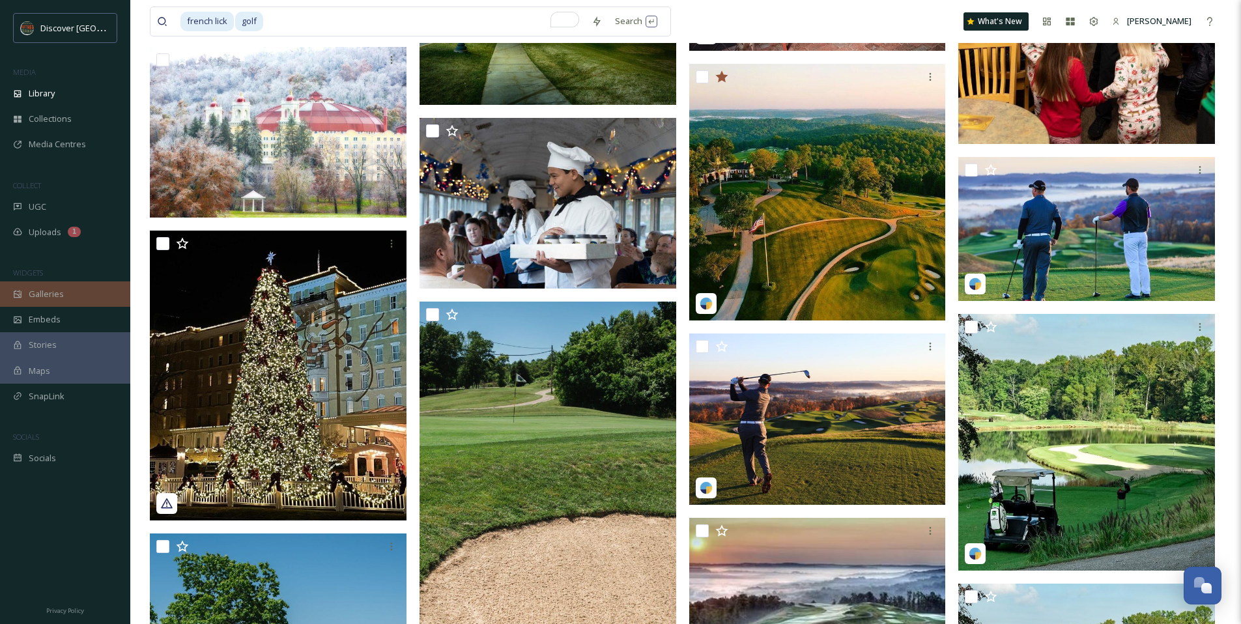
scroll to position [1056, 0]
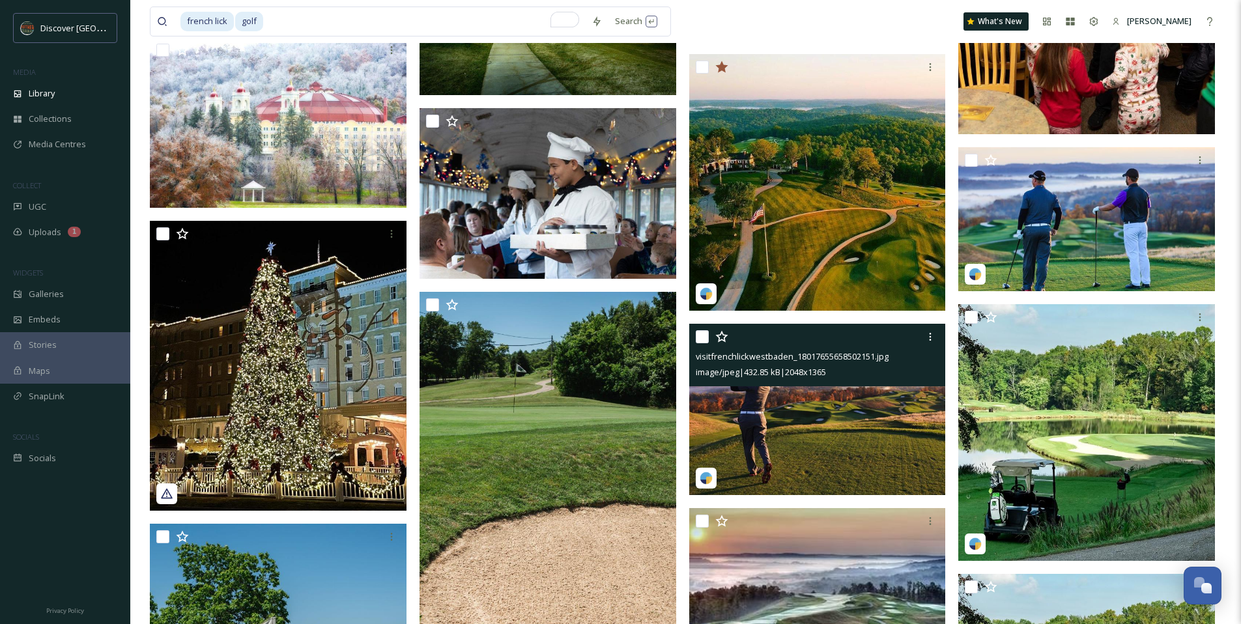
click at [834, 406] on img at bounding box center [817, 409] width 257 height 171
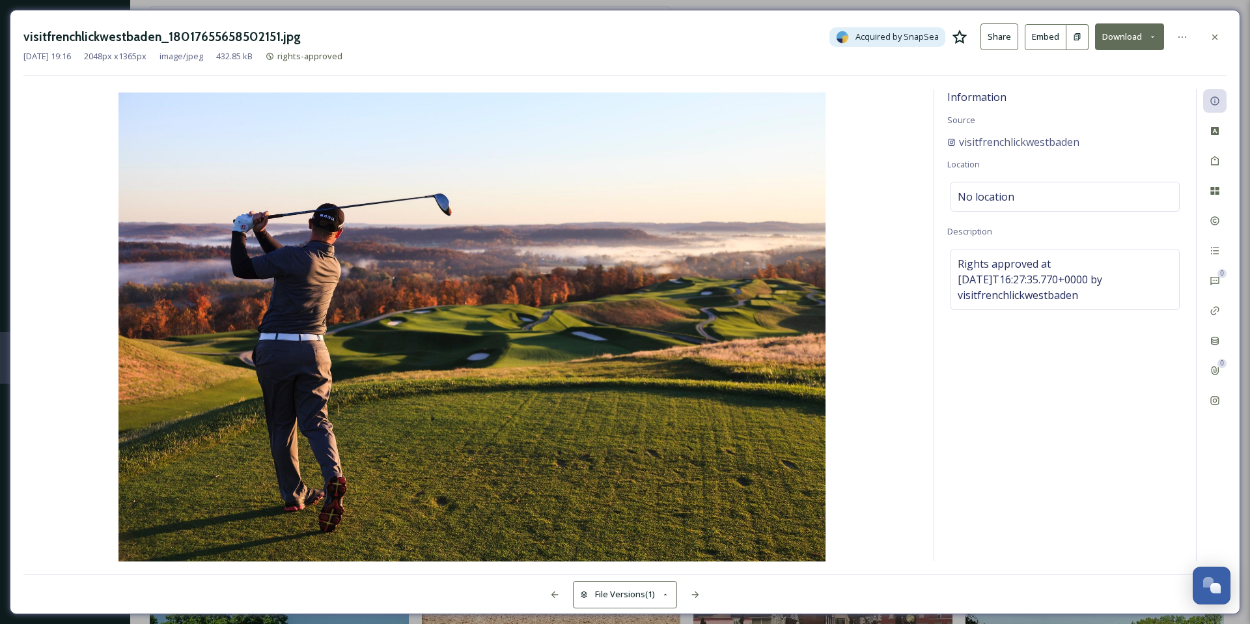
click at [963, 34] on icon at bounding box center [960, 37] width 16 height 16
click at [961, 34] on icon at bounding box center [960, 37] width 16 height 16
click at [1220, 34] on icon at bounding box center [1215, 37] width 10 height 10
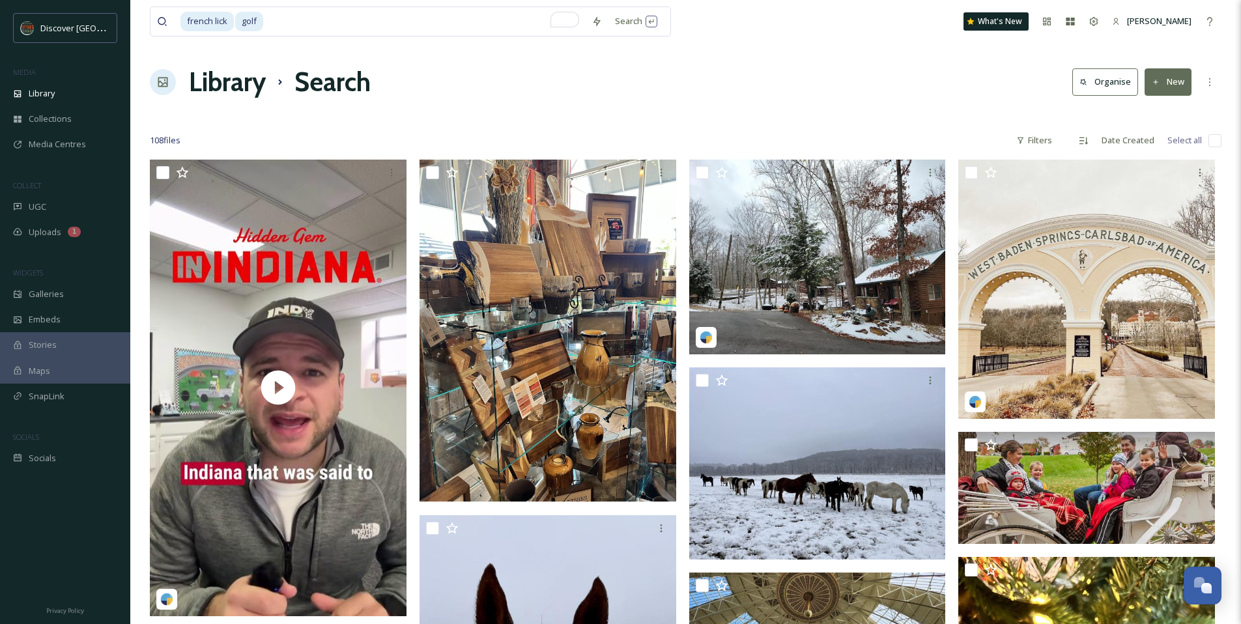
click at [522, 25] on input "To enrich screen reader interactions, please activate Accessibility in Grammarl…" at bounding box center [424, 21] width 320 height 29
click at [599, 25] on icon at bounding box center [596, 21] width 10 height 10
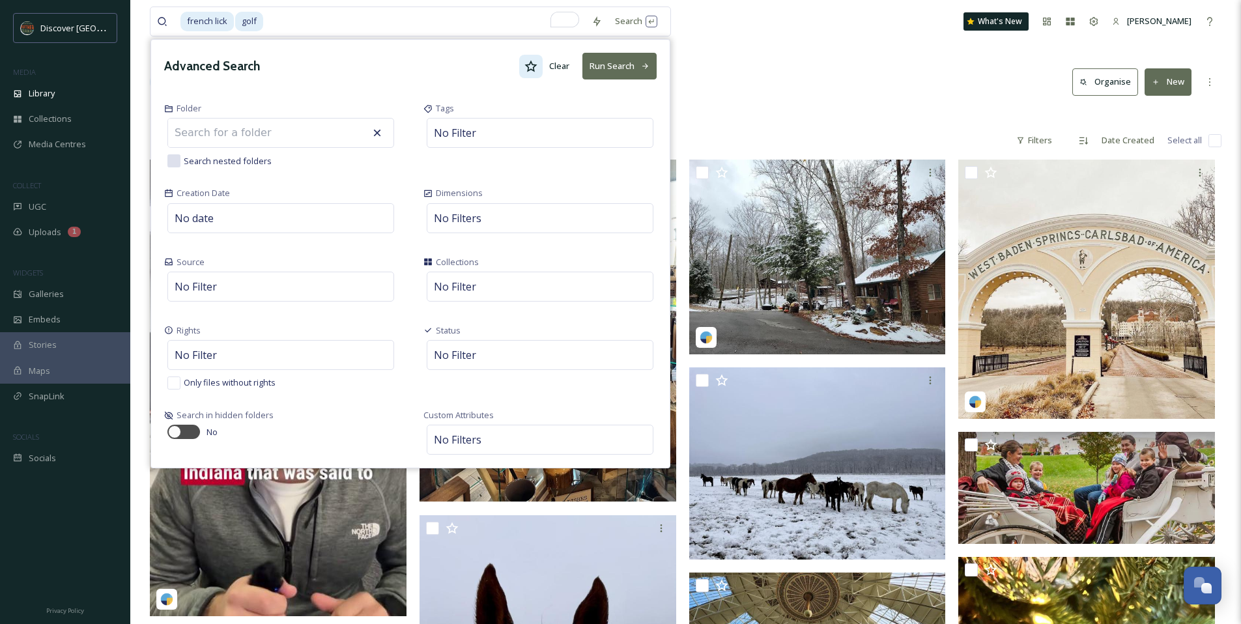
click at [531, 60] on icon at bounding box center [530, 66] width 13 height 13
drag, startPoint x: 599, startPoint y: 72, endPoint x: 591, endPoint y: 72, distance: 8.5
click at [599, 72] on button "Run Search" at bounding box center [619, 66] width 74 height 27
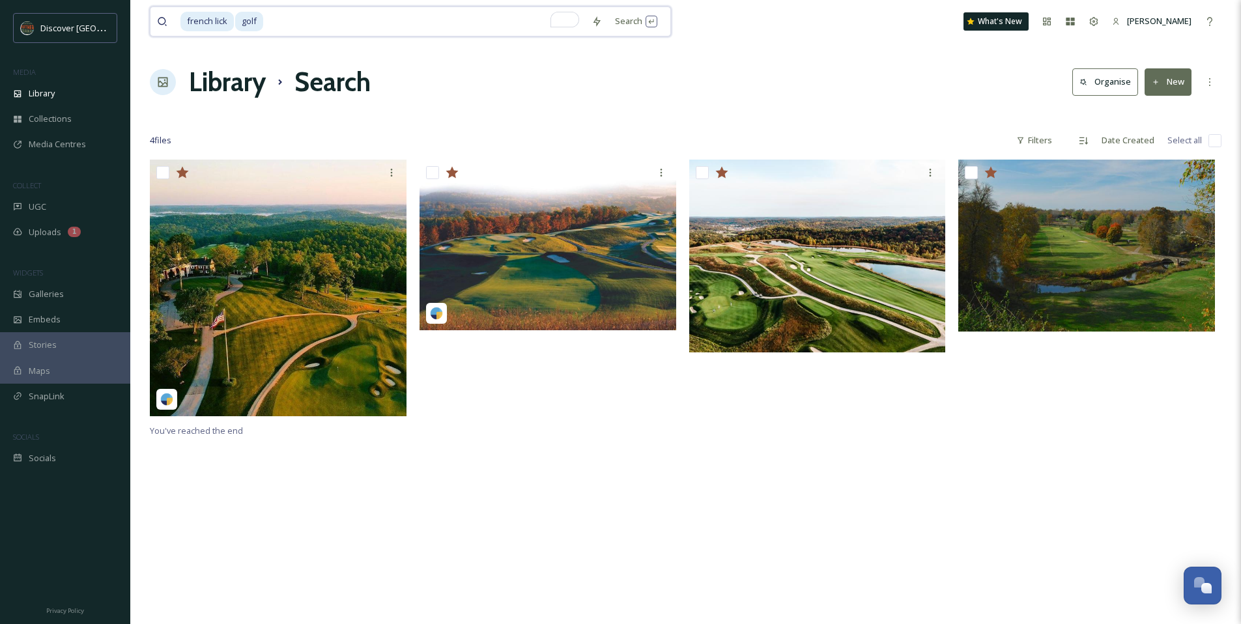
click at [313, 29] on input "To enrich screen reader interactions, please activate Accessibility in Grammarl…" at bounding box center [424, 21] width 320 height 29
type input "g"
type input "f"
click at [802, 67] on div "Library Search Organise New" at bounding box center [685, 82] width 1071 height 39
click at [572, 24] on icon at bounding box center [576, 21] width 10 height 10
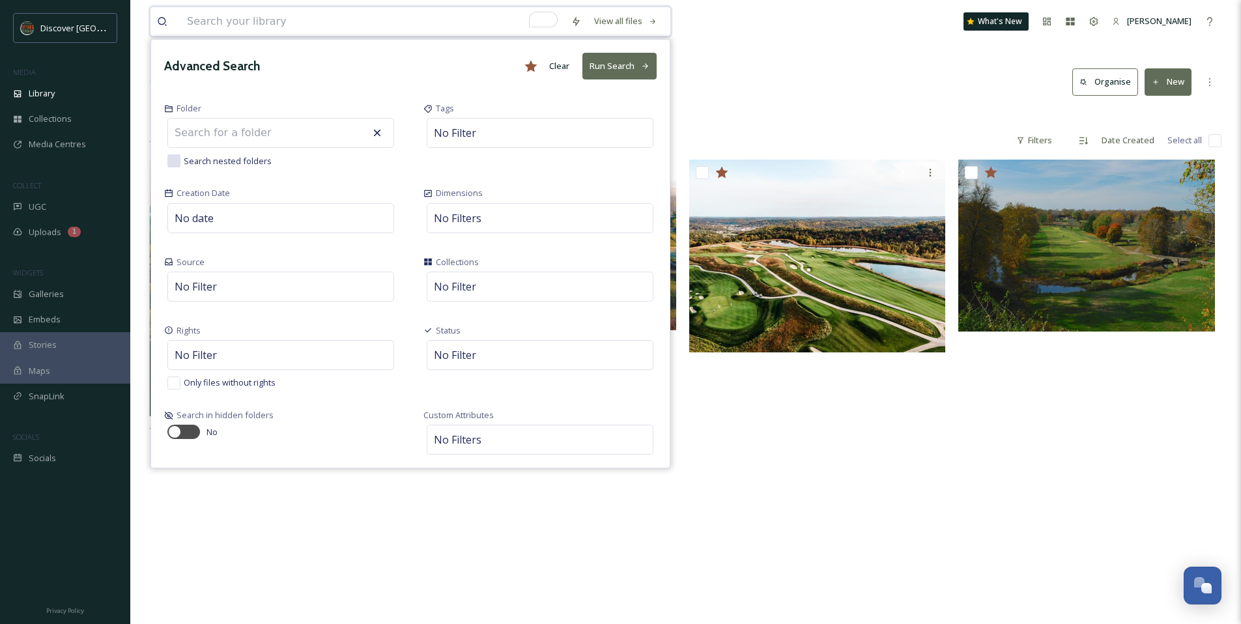
click at [614, 64] on button "Run Search" at bounding box center [619, 66] width 74 height 27
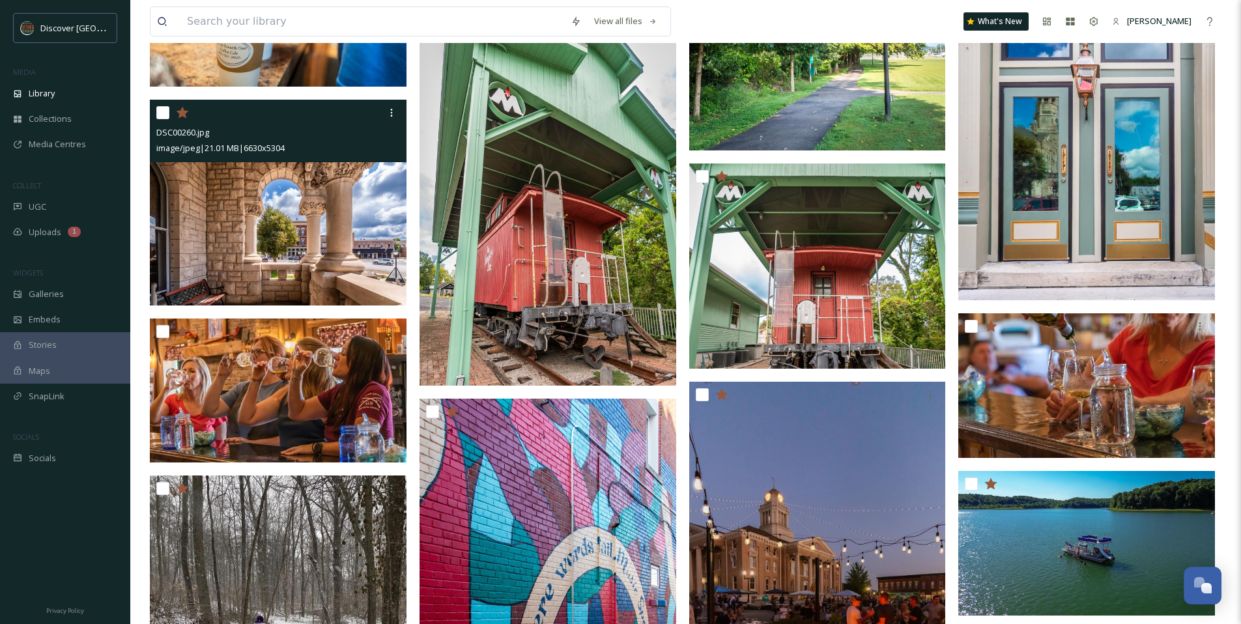
scroll to position [427, 0]
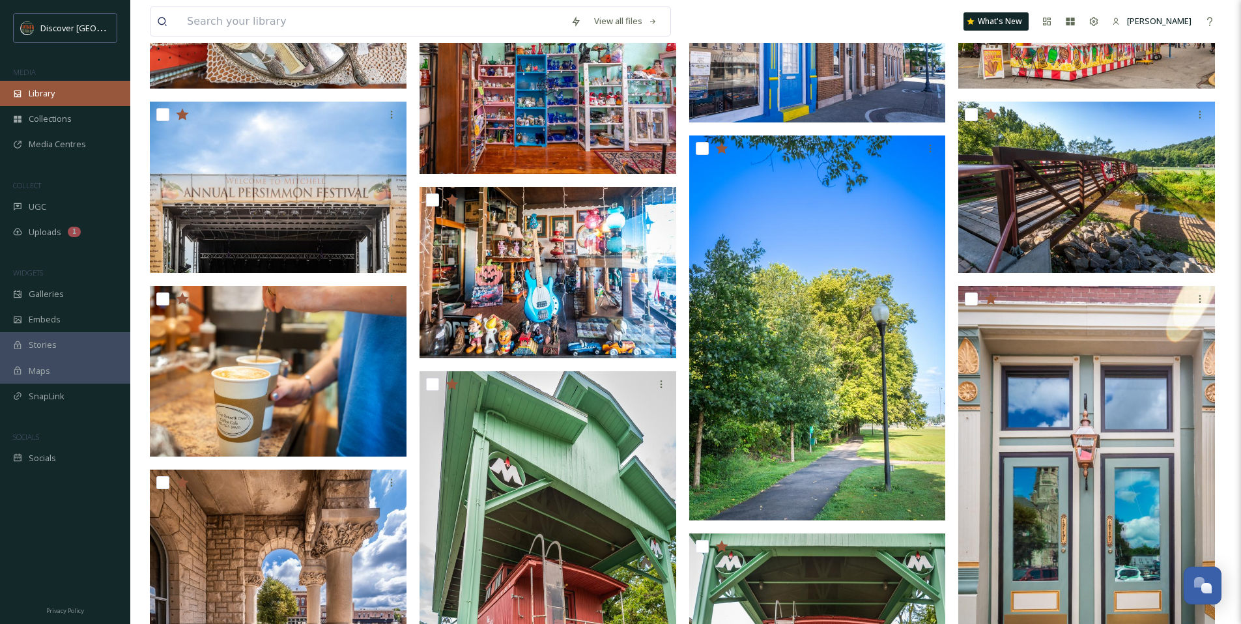
click at [71, 93] on div "Library" at bounding box center [65, 93] width 130 height 25
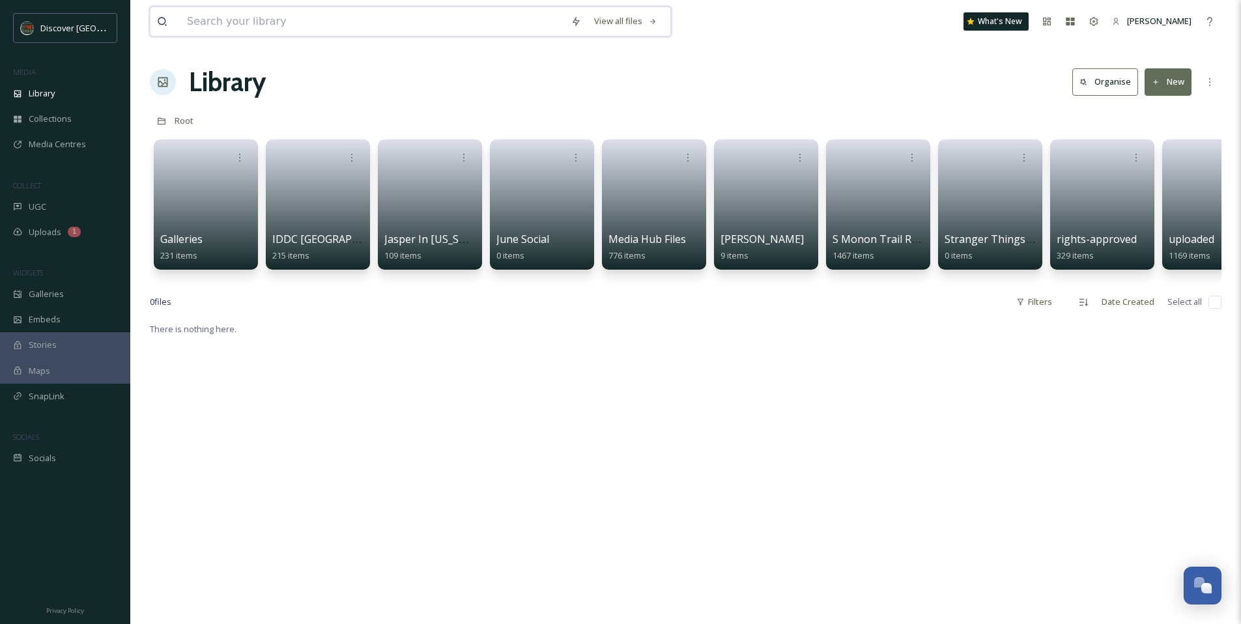
click at [234, 28] on input at bounding box center [372, 21] width 384 height 29
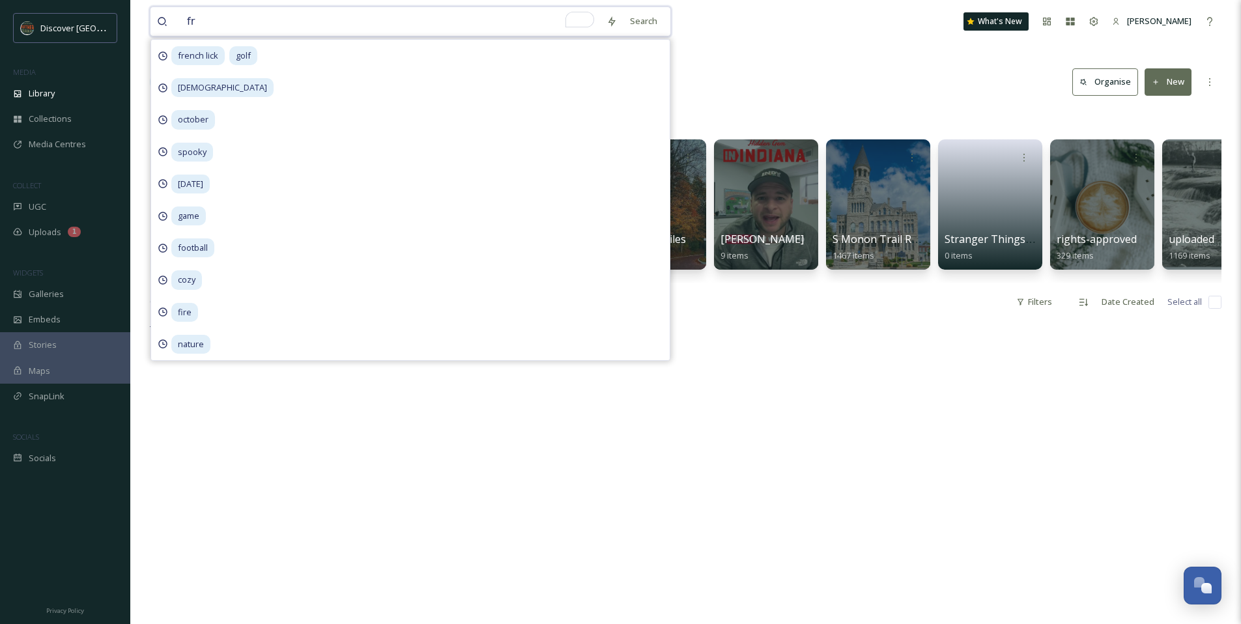
type input "f"
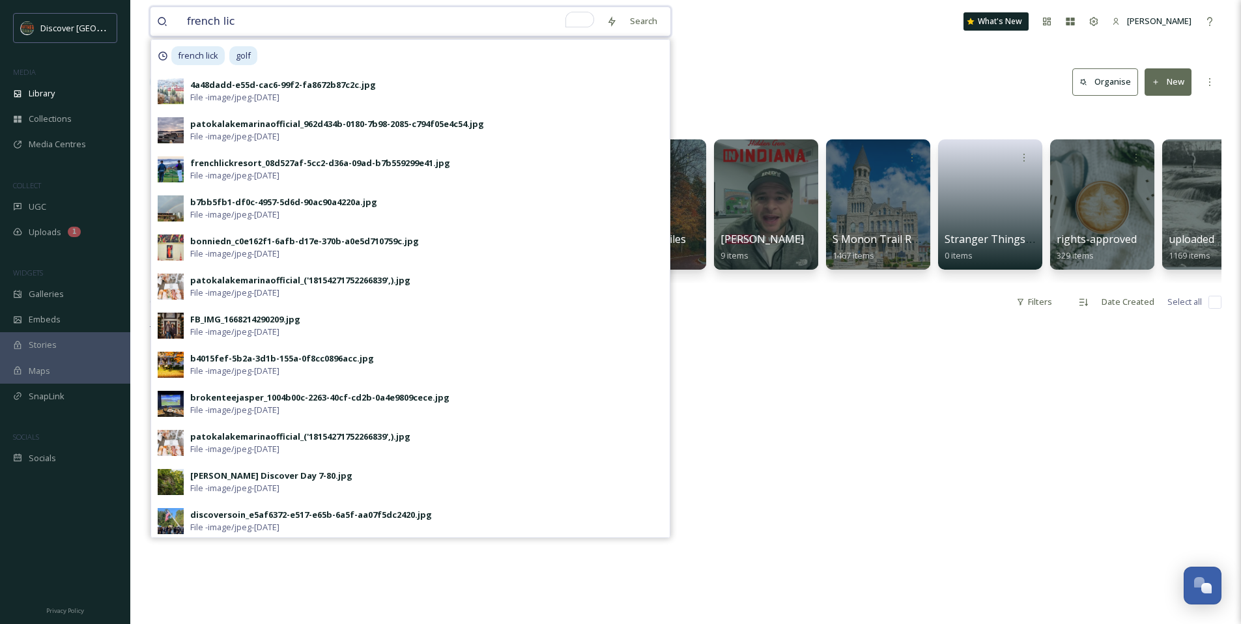
type input "french lick"
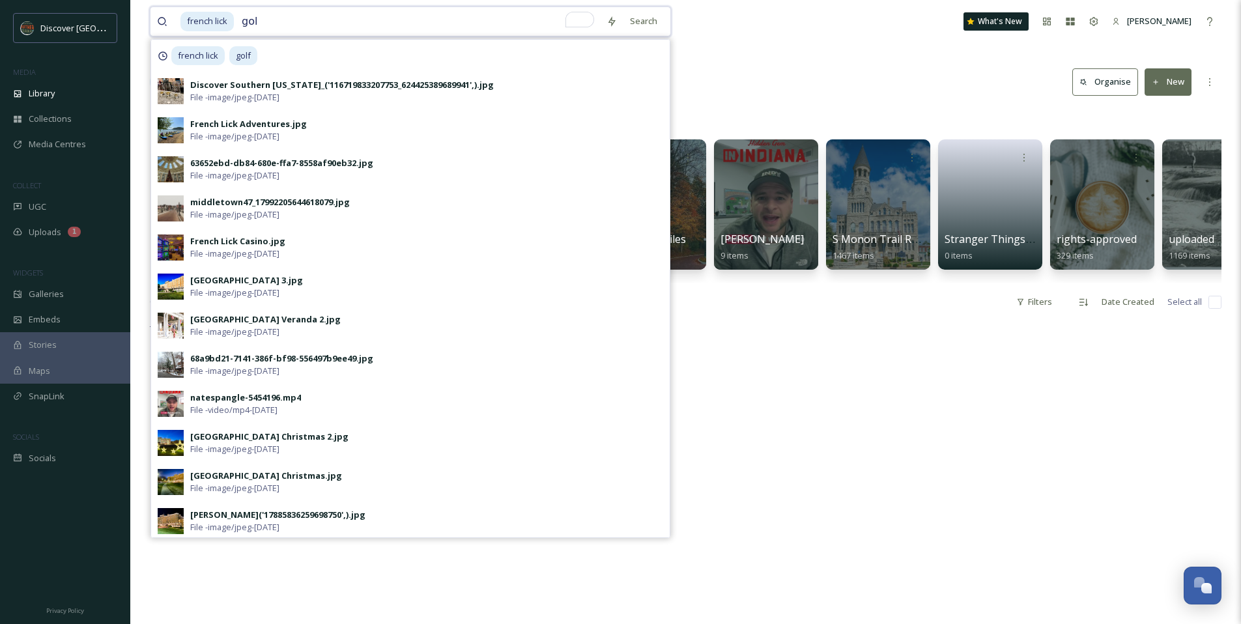
type input "golf"
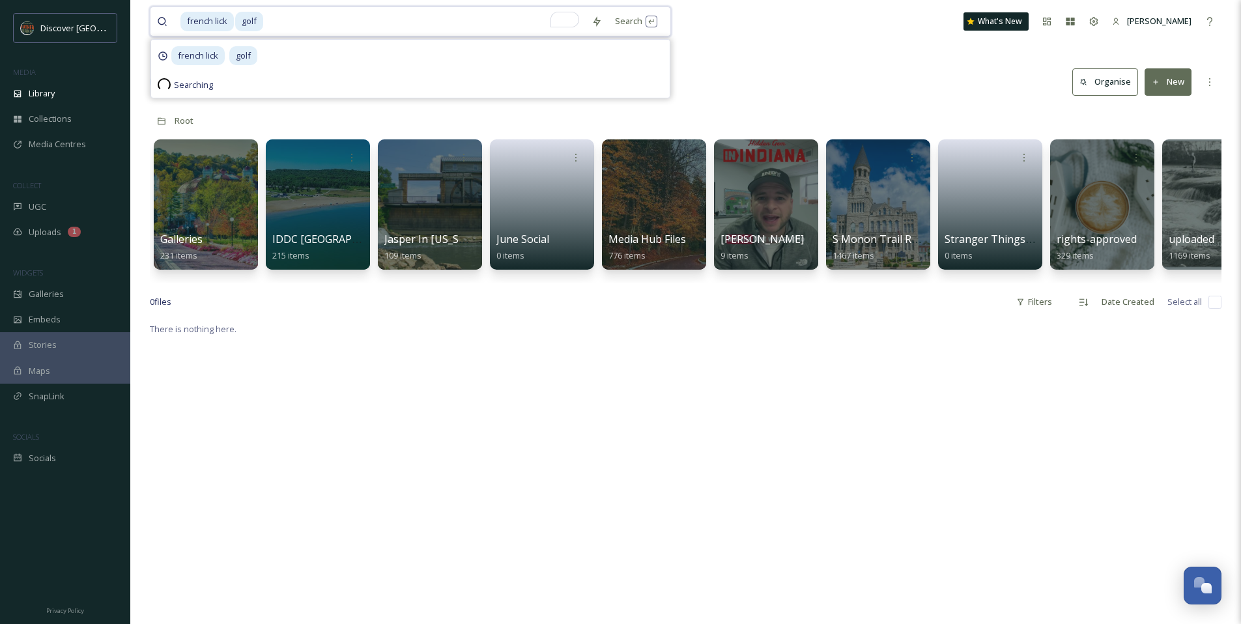
scroll to position [3, 0]
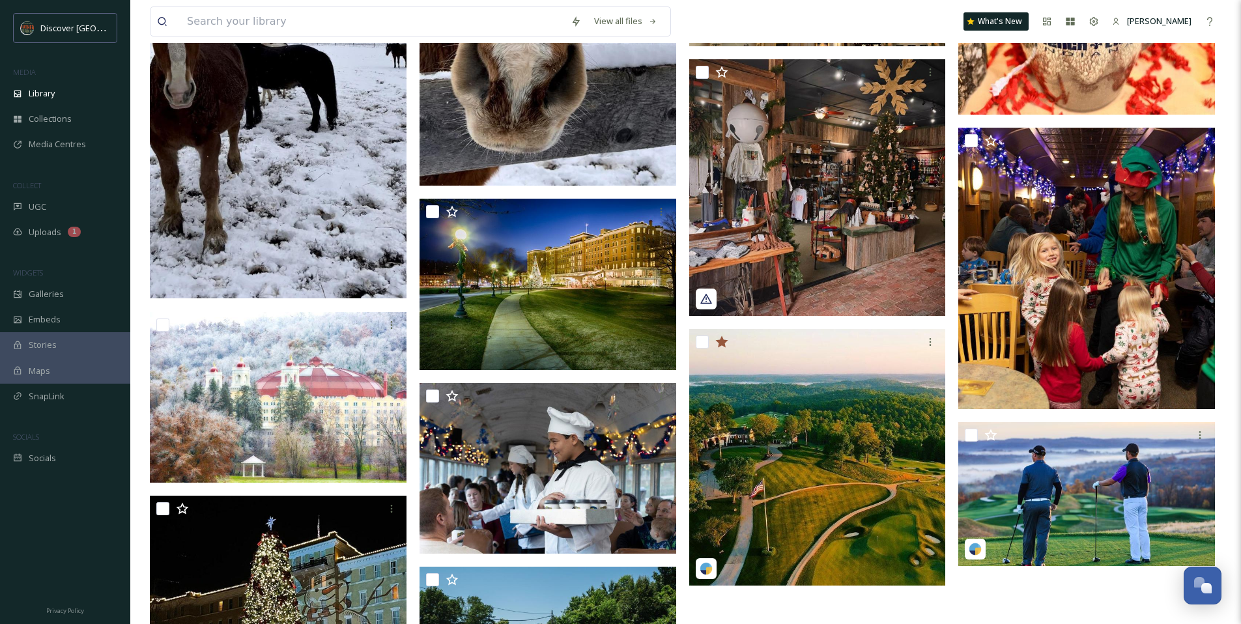
scroll to position [928, 0]
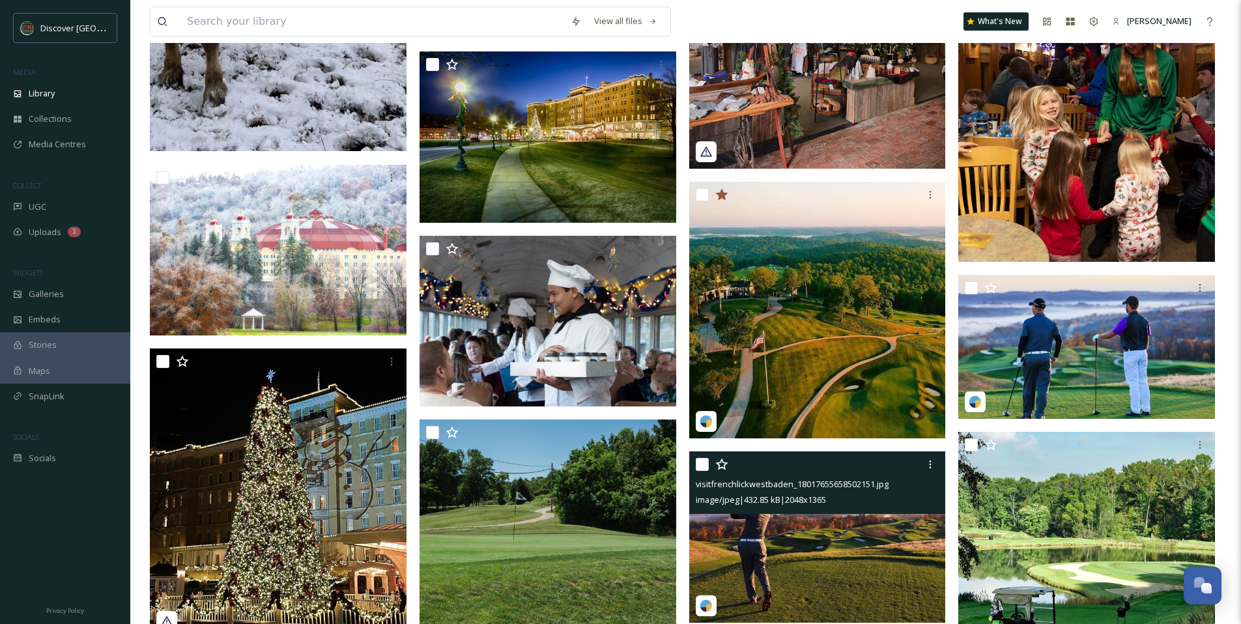
click at [722, 463] on icon at bounding box center [721, 464] width 13 height 13
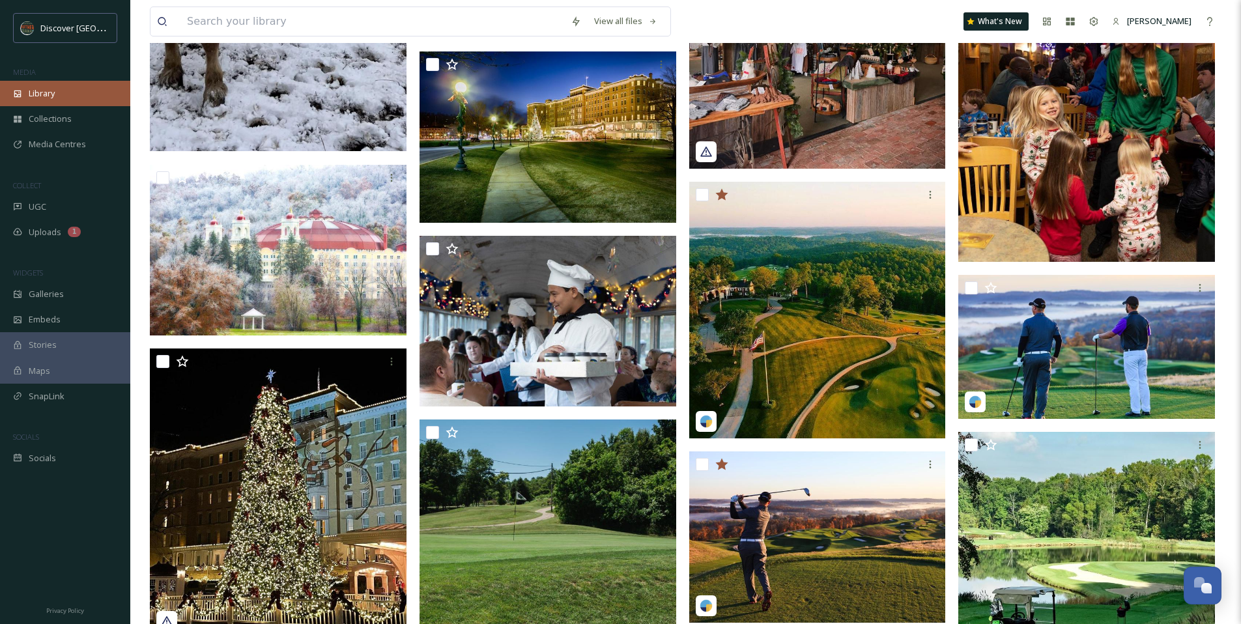
click at [55, 97] on span "Library" at bounding box center [42, 93] width 26 height 12
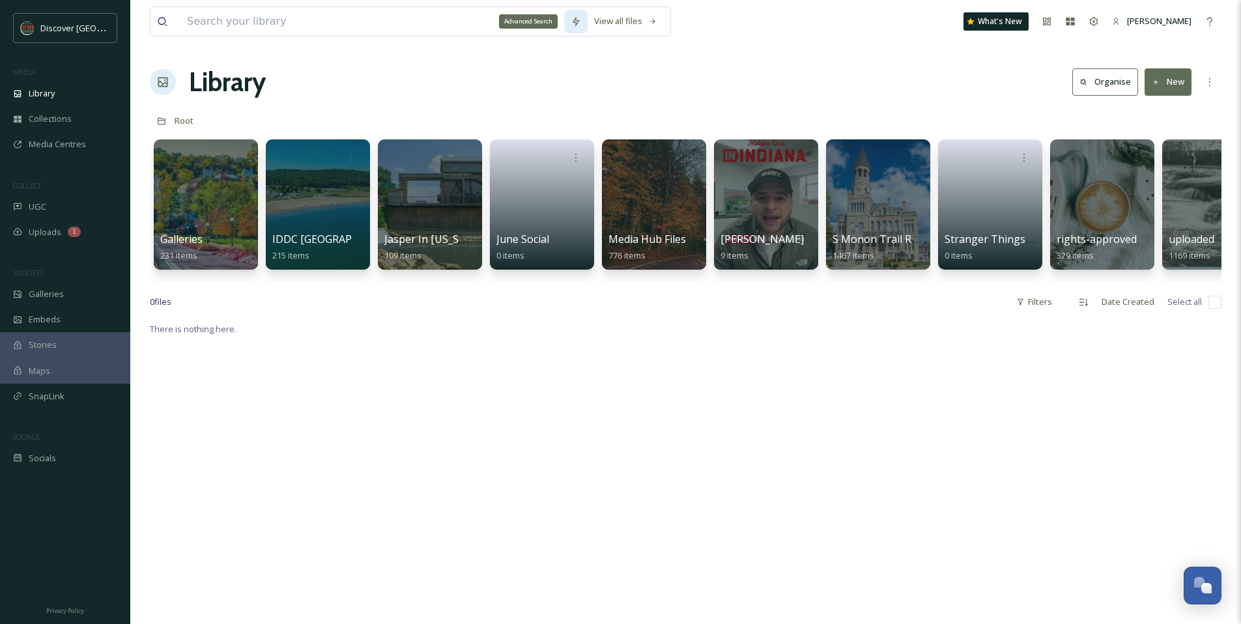
click at [578, 27] on div "Advanced Search" at bounding box center [575, 21] width 23 height 23
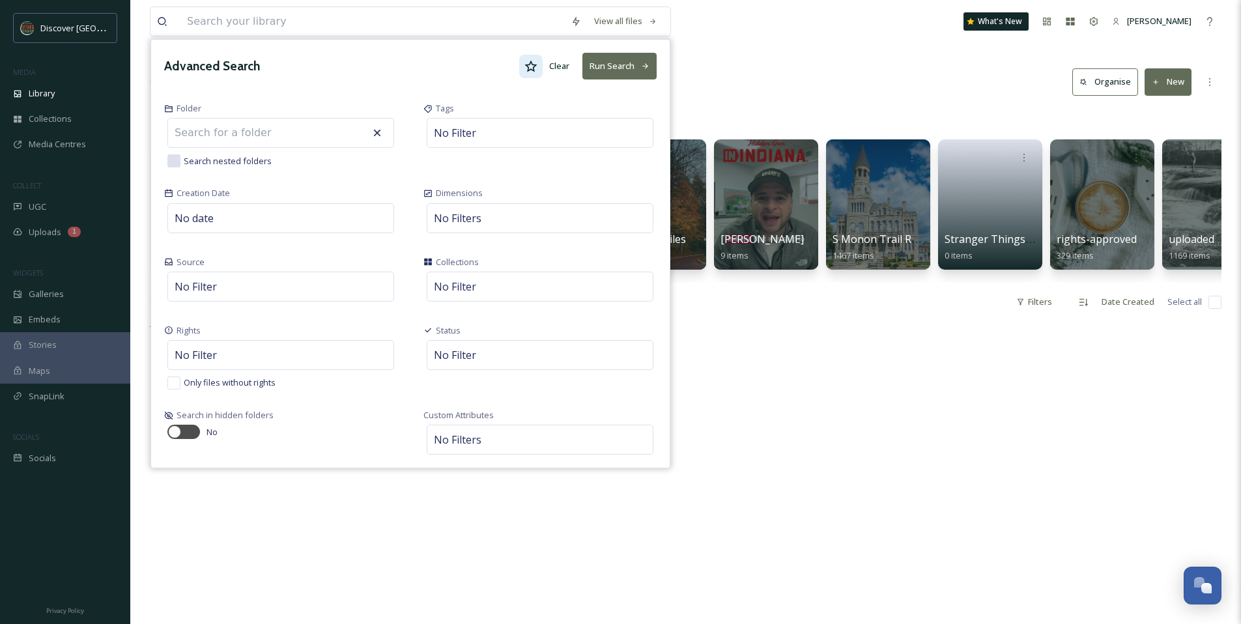
click at [529, 68] on icon at bounding box center [530, 66] width 13 height 13
click at [600, 65] on button "Run Search" at bounding box center [619, 66] width 74 height 27
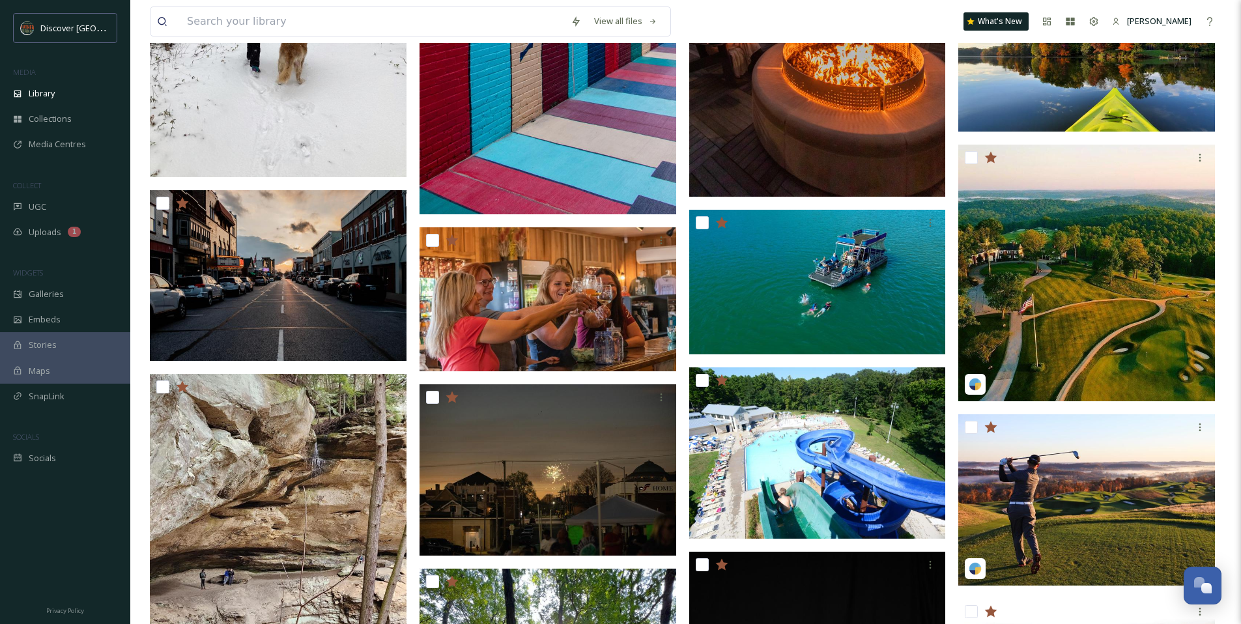
scroll to position [1442, 0]
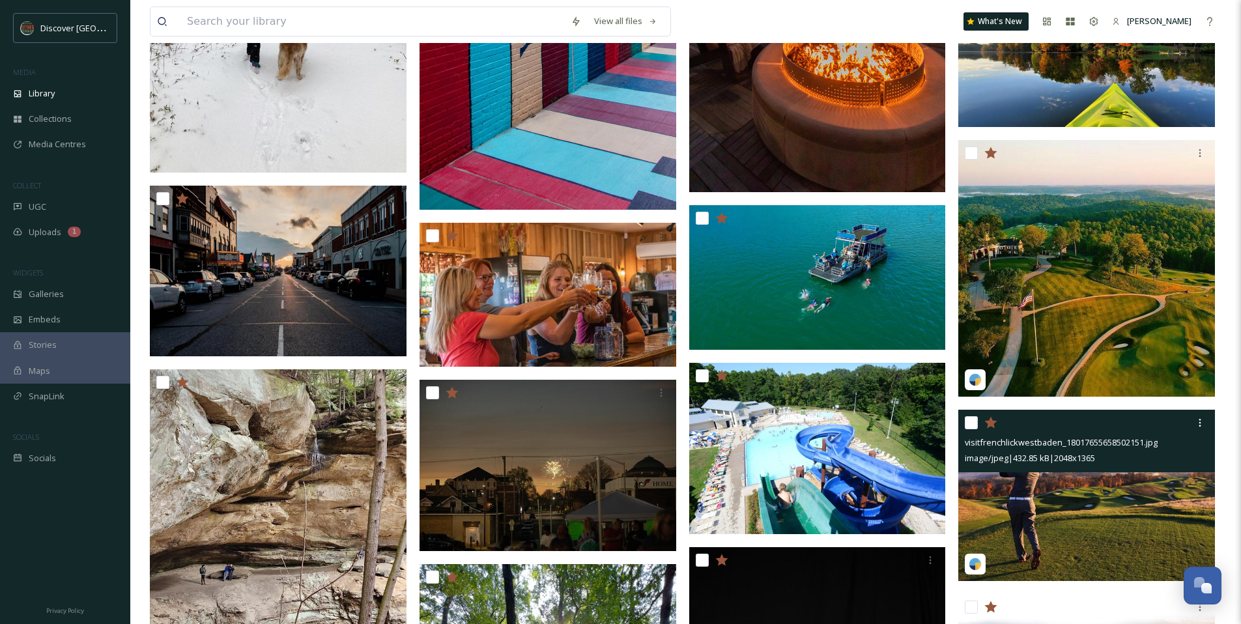
click at [1158, 479] on img at bounding box center [1086, 495] width 257 height 171
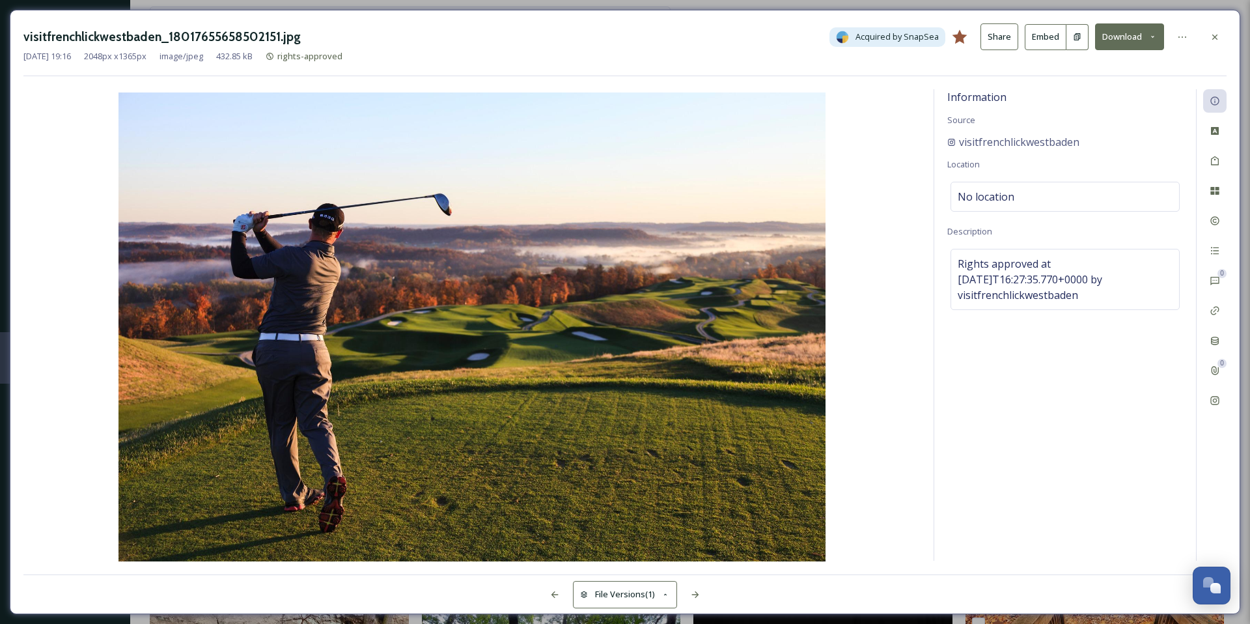
click at [1153, 43] on button "Download" at bounding box center [1129, 36] width 69 height 27
click at [1112, 61] on span "Download Original (2048 x 1365)" at bounding box center [1095, 67] width 123 height 12
click at [1215, 41] on icon at bounding box center [1215, 37] width 10 height 10
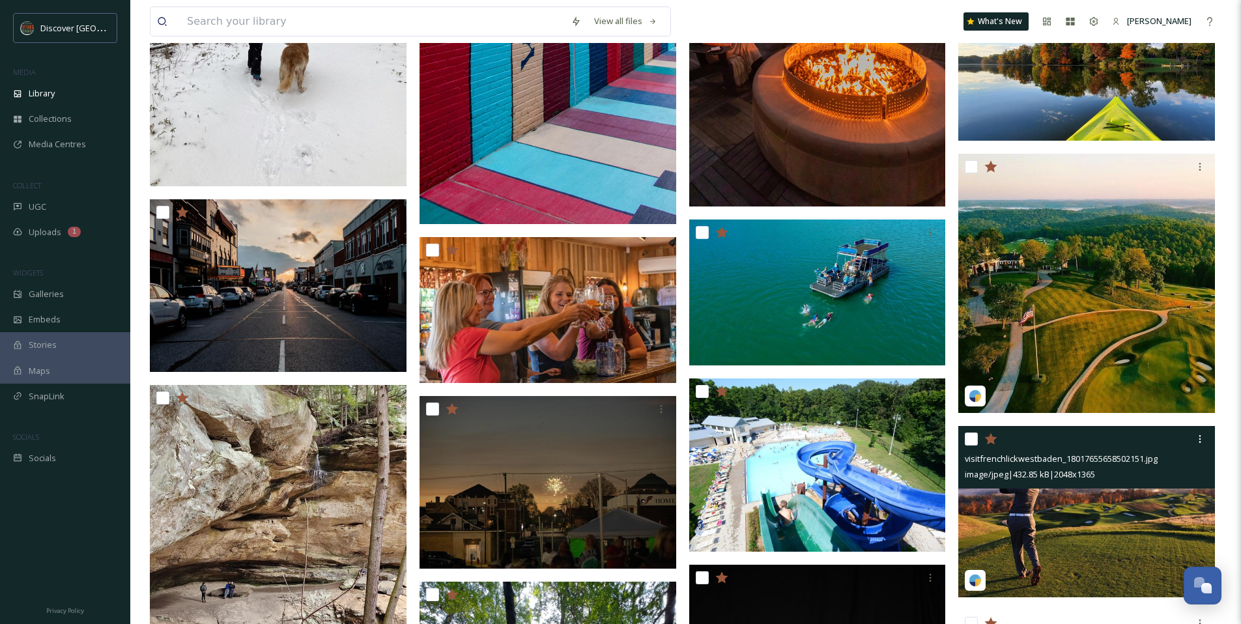
click at [884, 23] on div "View all files What's New Allie Olsen" at bounding box center [685, 21] width 1071 height 43
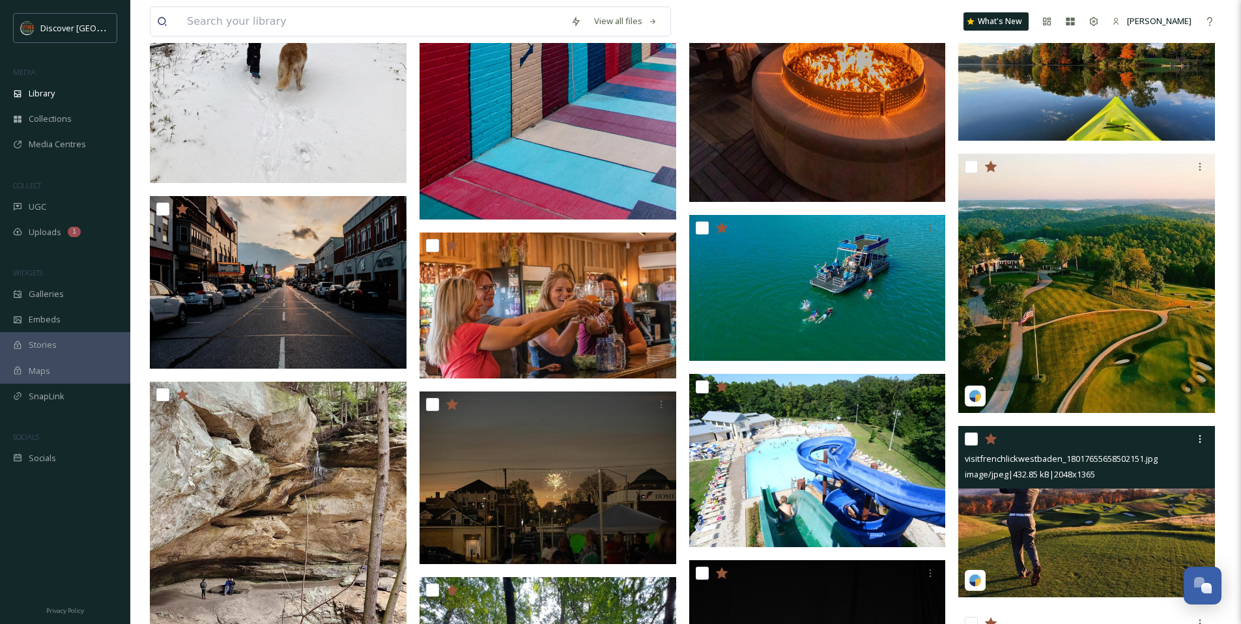
click at [1013, 520] on img at bounding box center [1086, 511] width 257 height 171
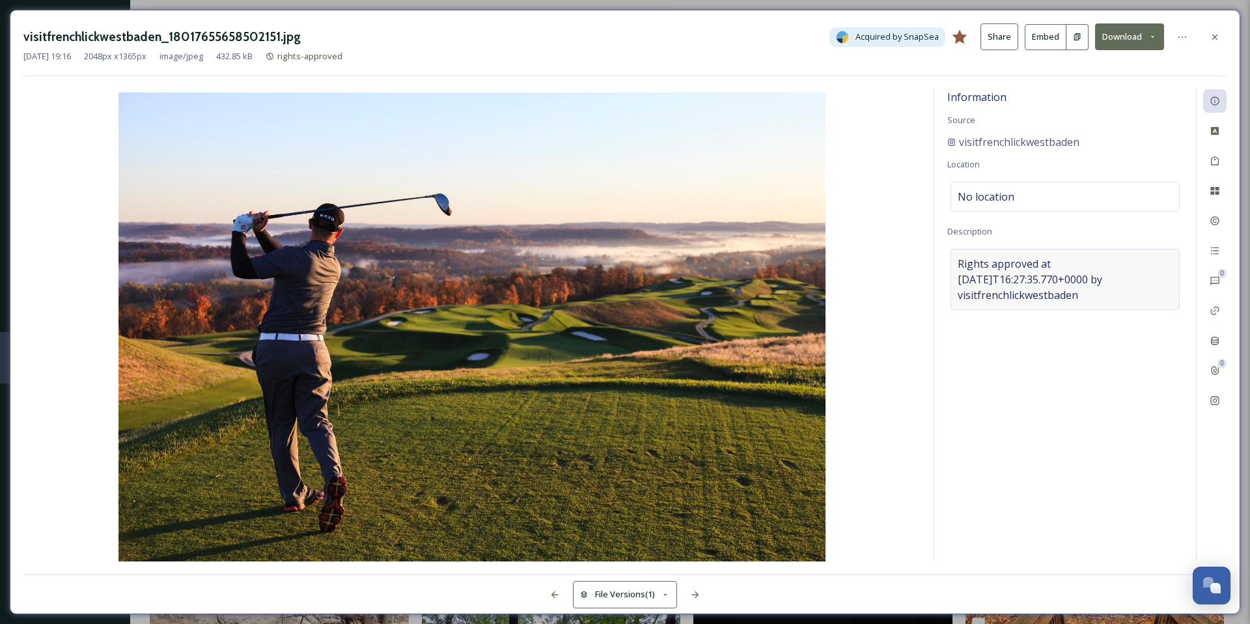
click at [985, 293] on span "Rights approved at 2023-09-14T16:27:35.770+0000 by visitfrenchlickwestbaden" at bounding box center [1065, 279] width 215 height 47
click at [881, 260] on img at bounding box center [471, 328] width 897 height 472
click at [997, 143] on span "visitfrenchlickwestbaden" at bounding box center [1019, 142] width 120 height 16
click at [1210, 36] on icon at bounding box center [1215, 37] width 10 height 10
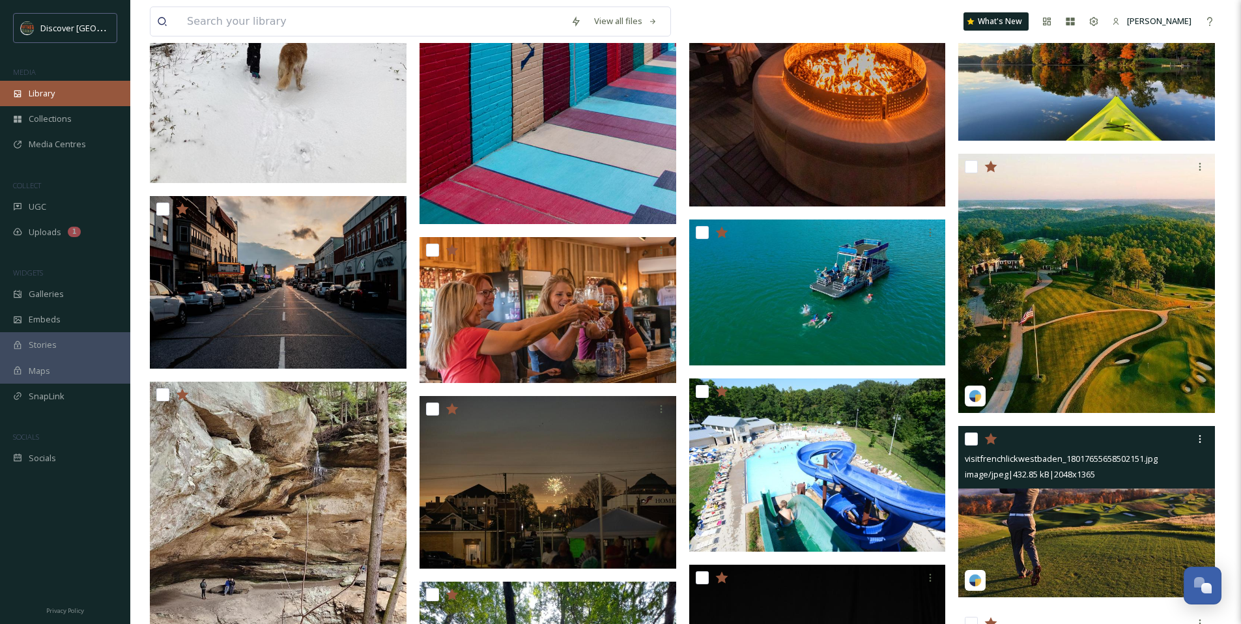
click at [53, 93] on span "Library" at bounding box center [42, 93] width 26 height 12
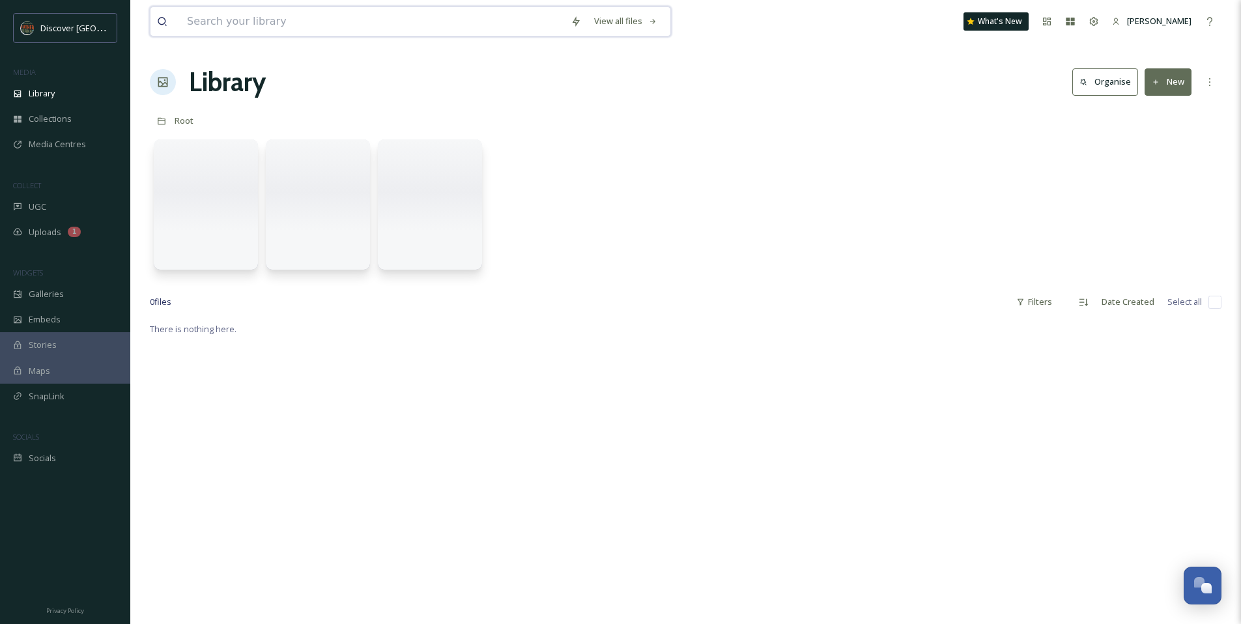
click at [219, 25] on input at bounding box center [372, 21] width 384 height 29
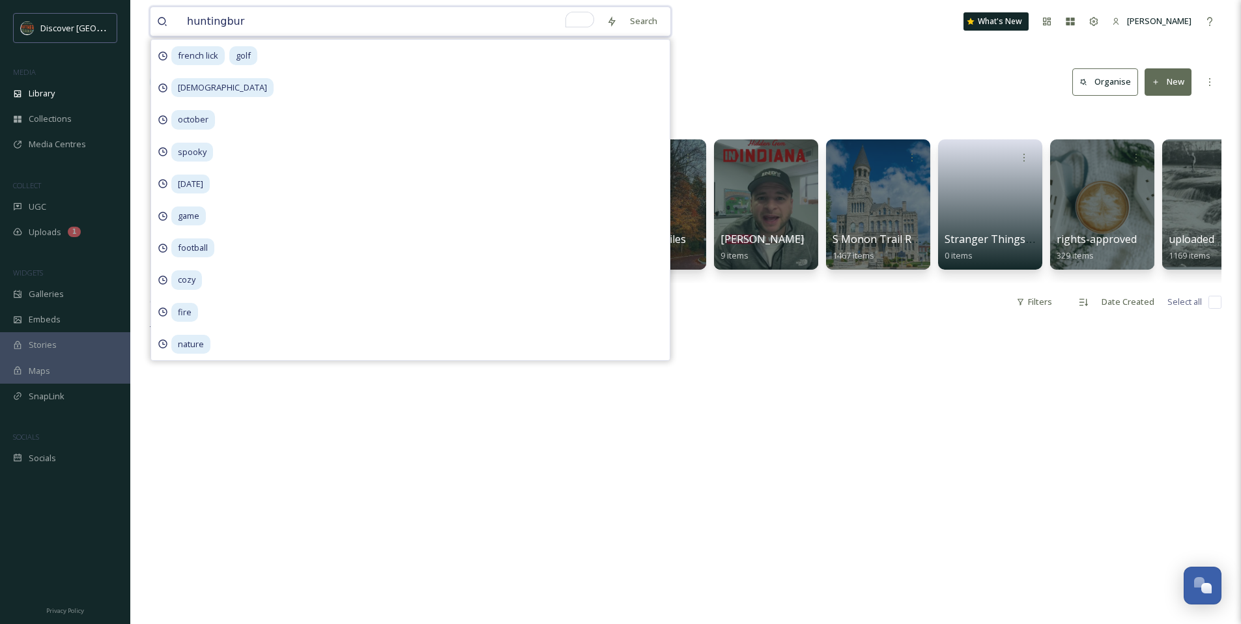
type input "huntingburg"
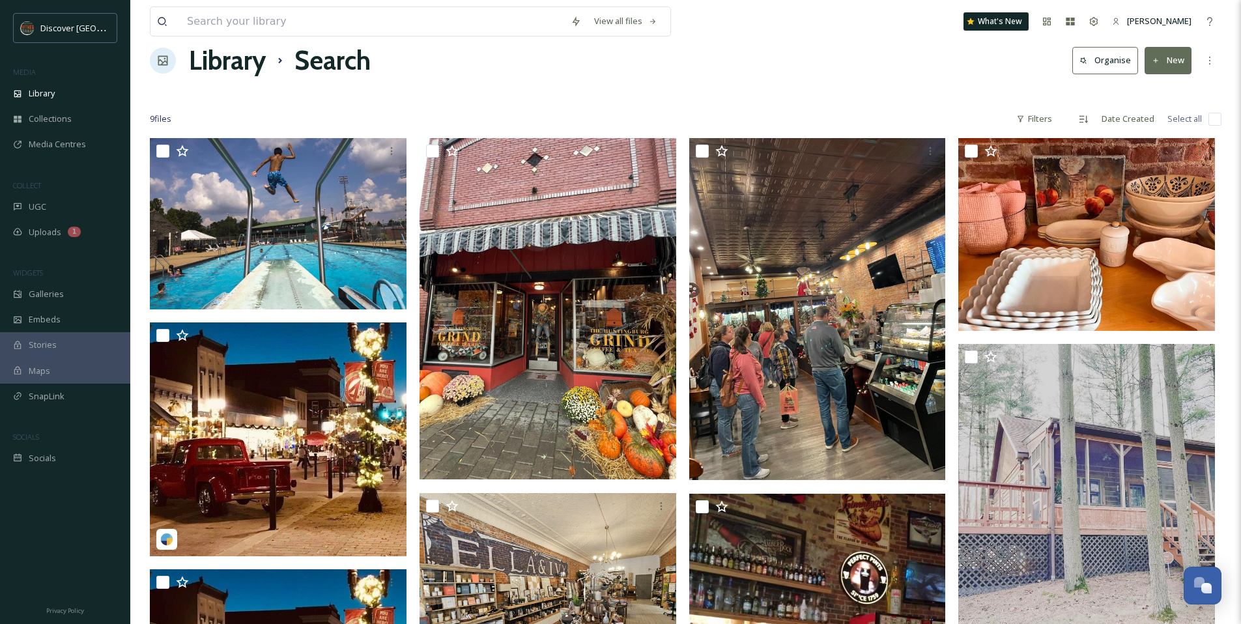
scroll to position [21, 0]
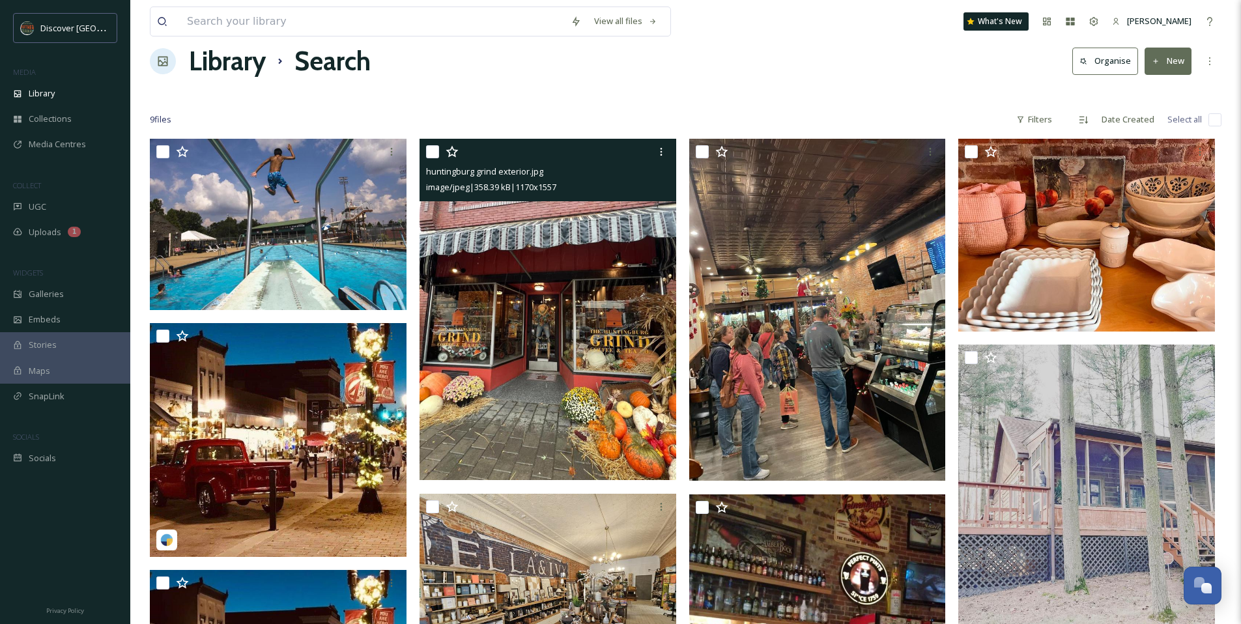
click at [542, 352] on img at bounding box center [547, 309] width 257 height 341
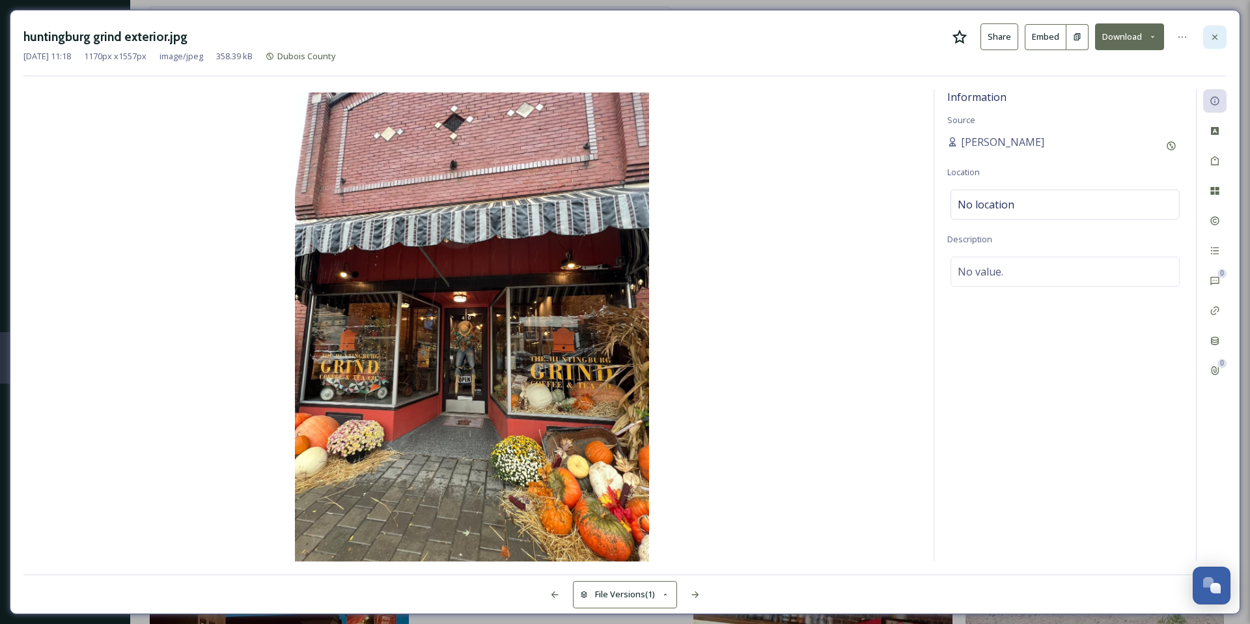
click at [1213, 40] on icon at bounding box center [1215, 37] width 10 height 10
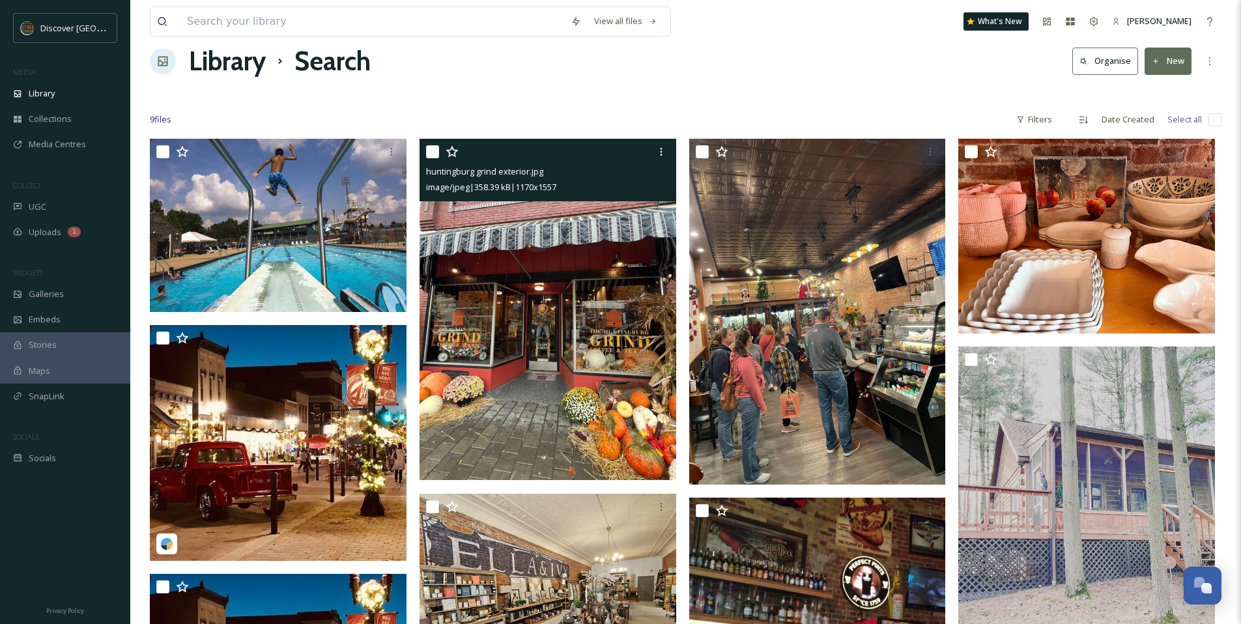
drag, startPoint x: 802, startPoint y: 74, endPoint x: 784, endPoint y: 64, distance: 21.0
click at [802, 74] on div "Library Search Organise New" at bounding box center [685, 61] width 1071 height 39
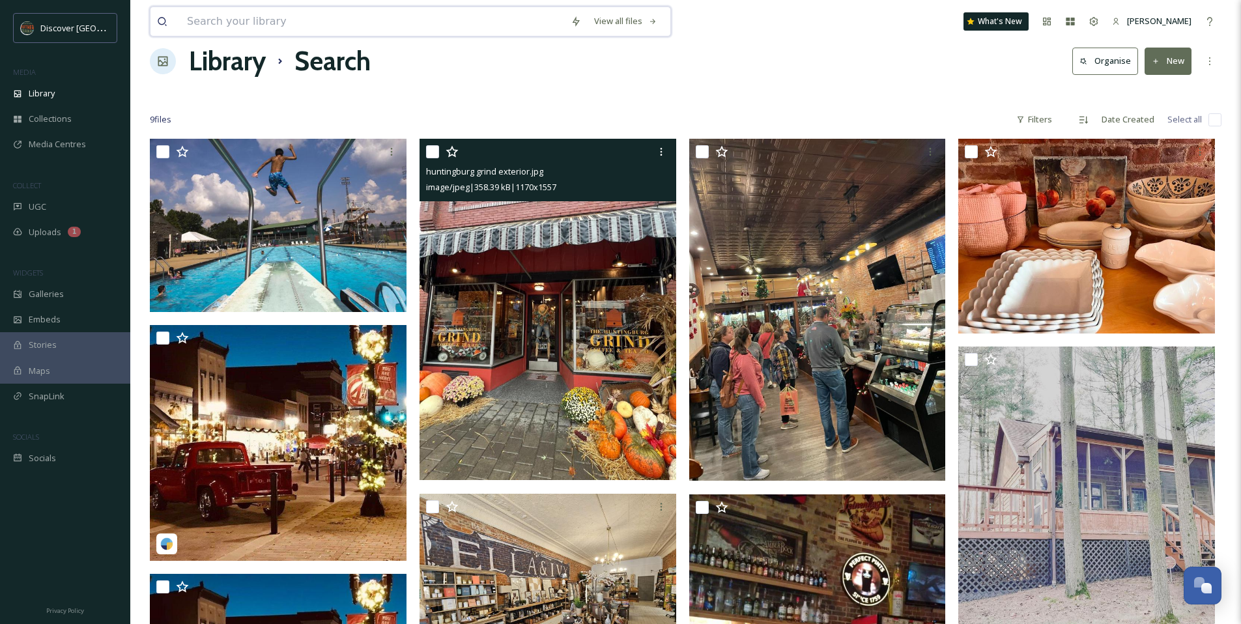
click at [211, 16] on input at bounding box center [372, 21] width 384 height 29
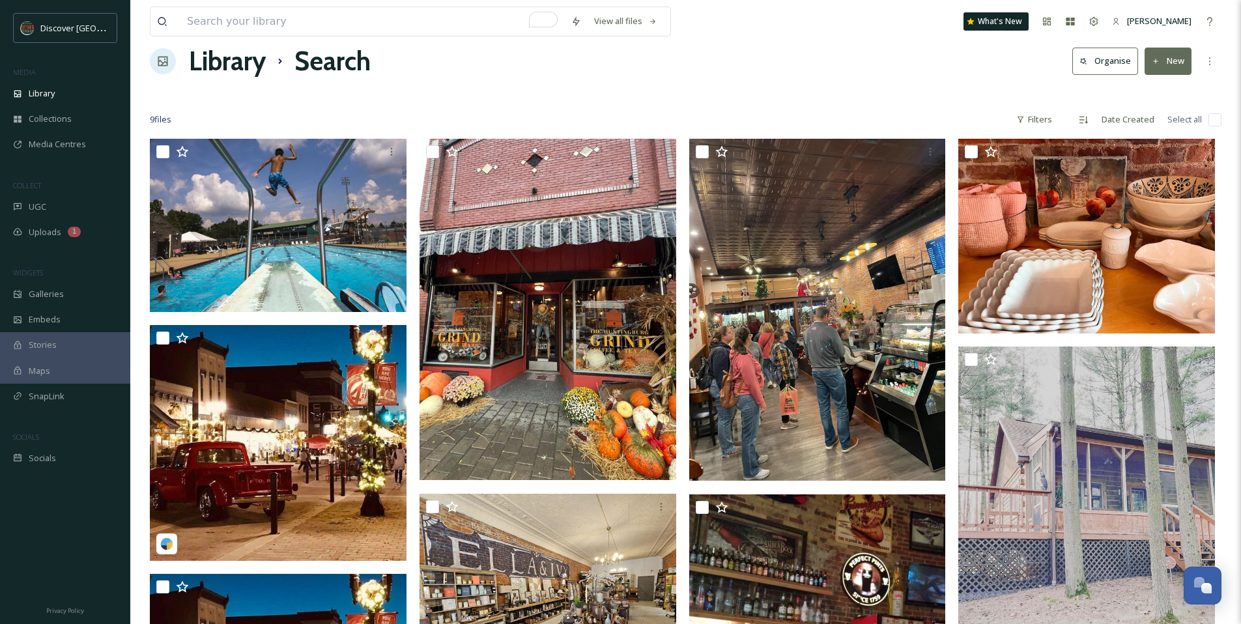
click at [795, 65] on div "Library Search Organise New" at bounding box center [685, 61] width 1071 height 39
